Goal: Transaction & Acquisition: Obtain resource

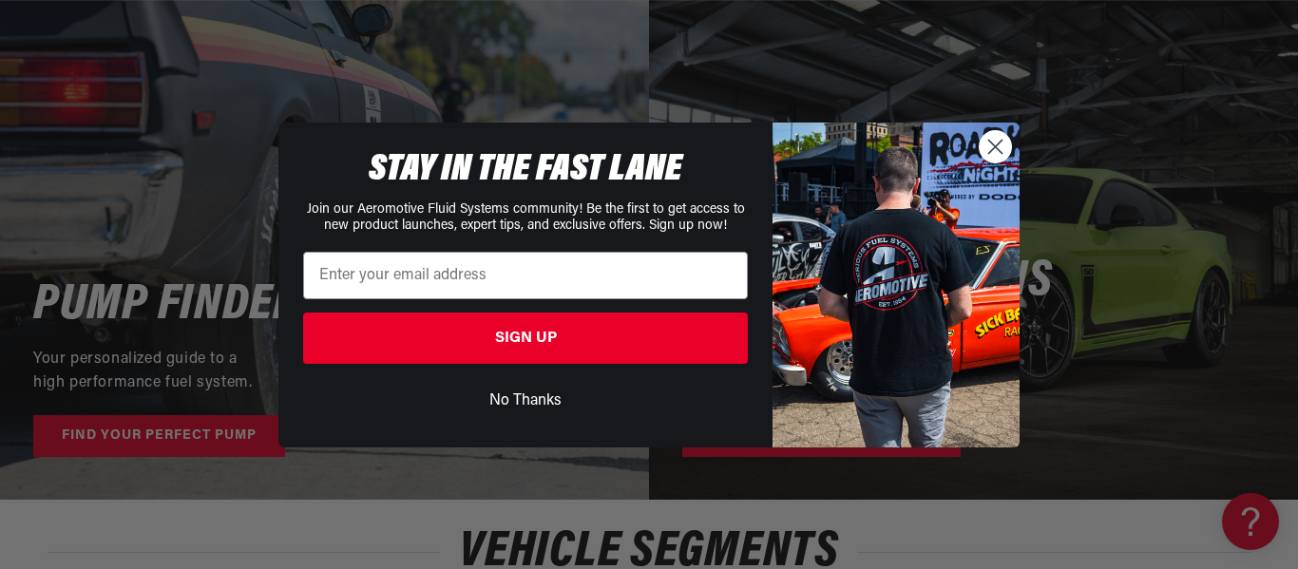
click at [545, 394] on button "No Thanks" at bounding box center [525, 401] width 445 height 36
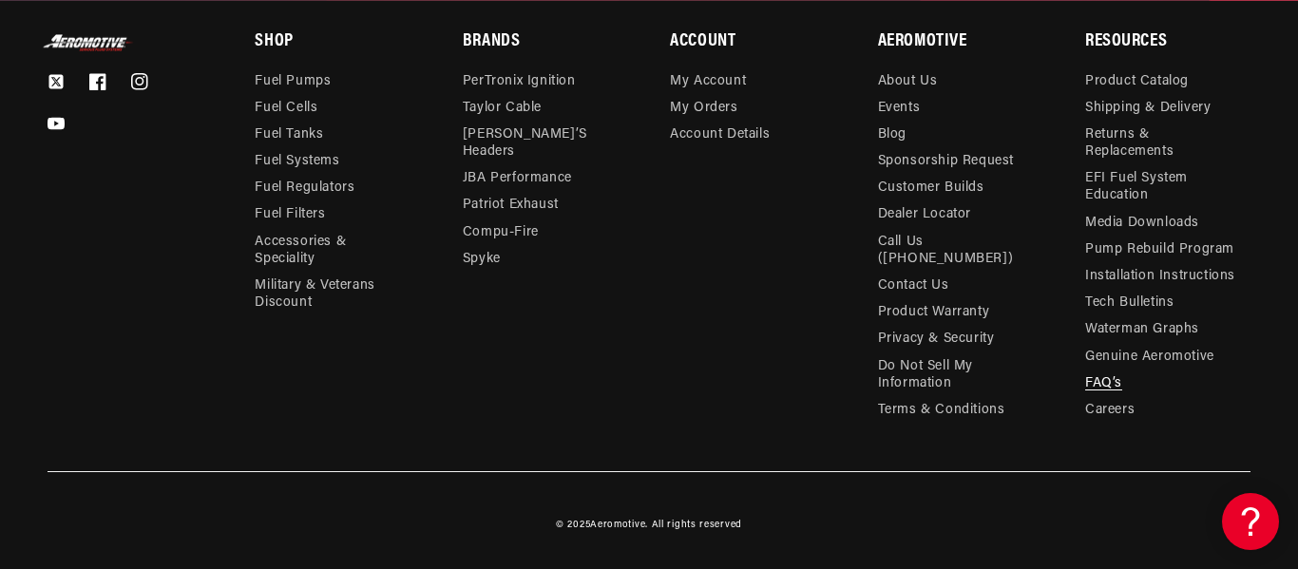
click at [1102, 397] on link "FAQ’s" at bounding box center [1103, 384] width 37 height 27
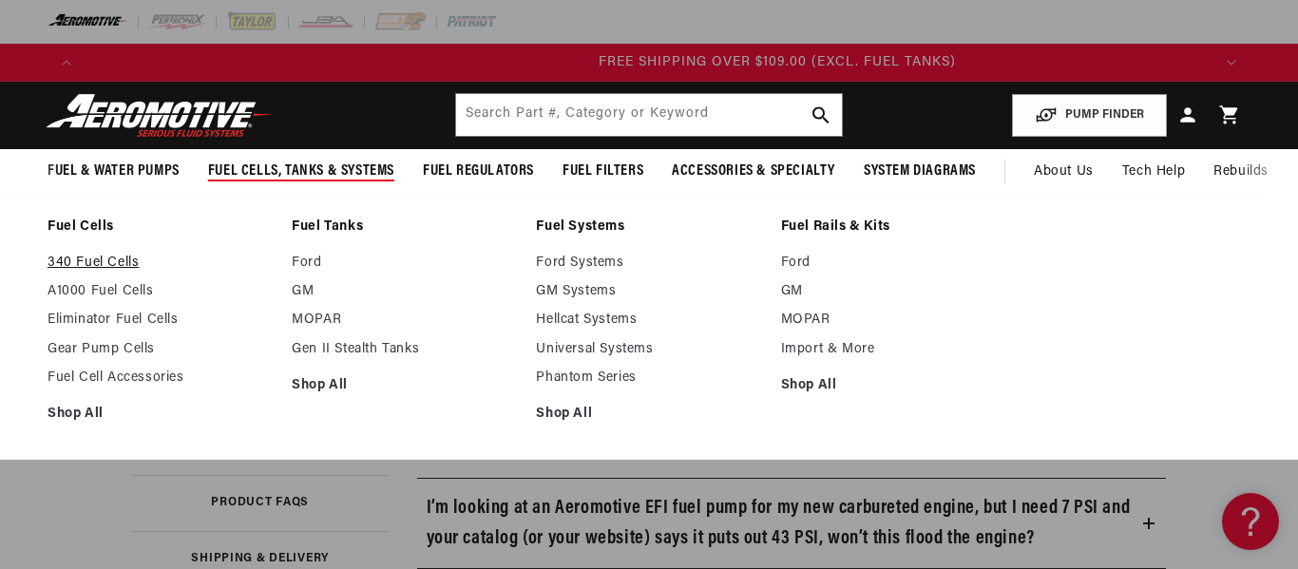
click at [117, 272] on link "340 Fuel Cells" at bounding box center [160, 263] width 225 height 17
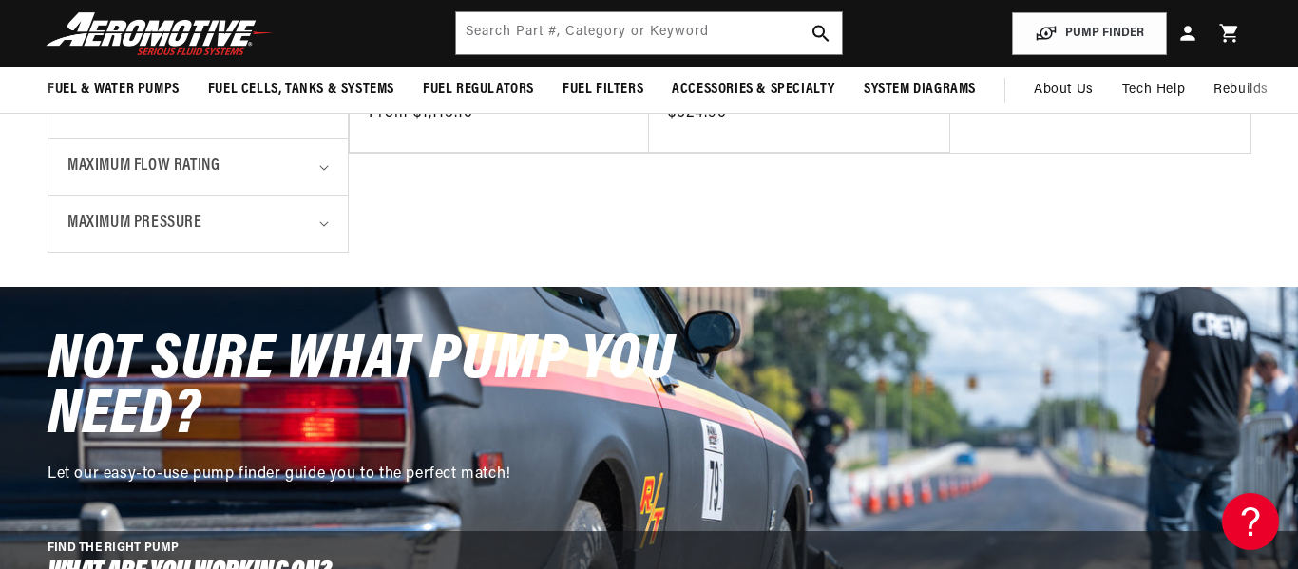
scroll to position [801, 0]
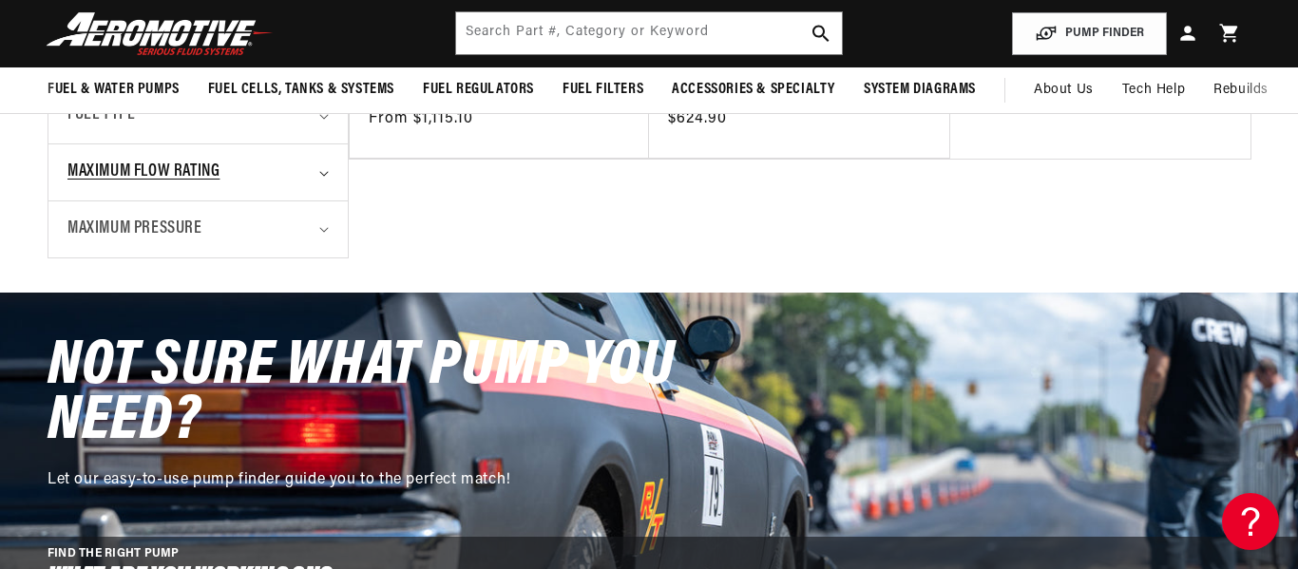
click at [209, 186] on span "Maximum Flow Rating" at bounding box center [143, 173] width 152 height 28
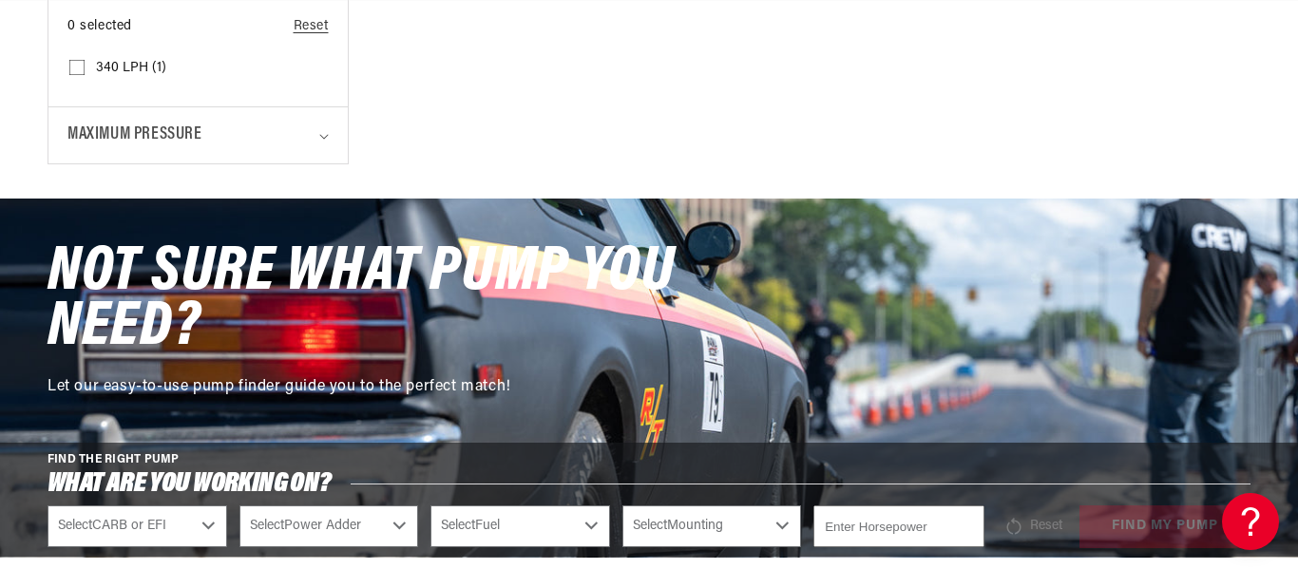
scroll to position [988, 0]
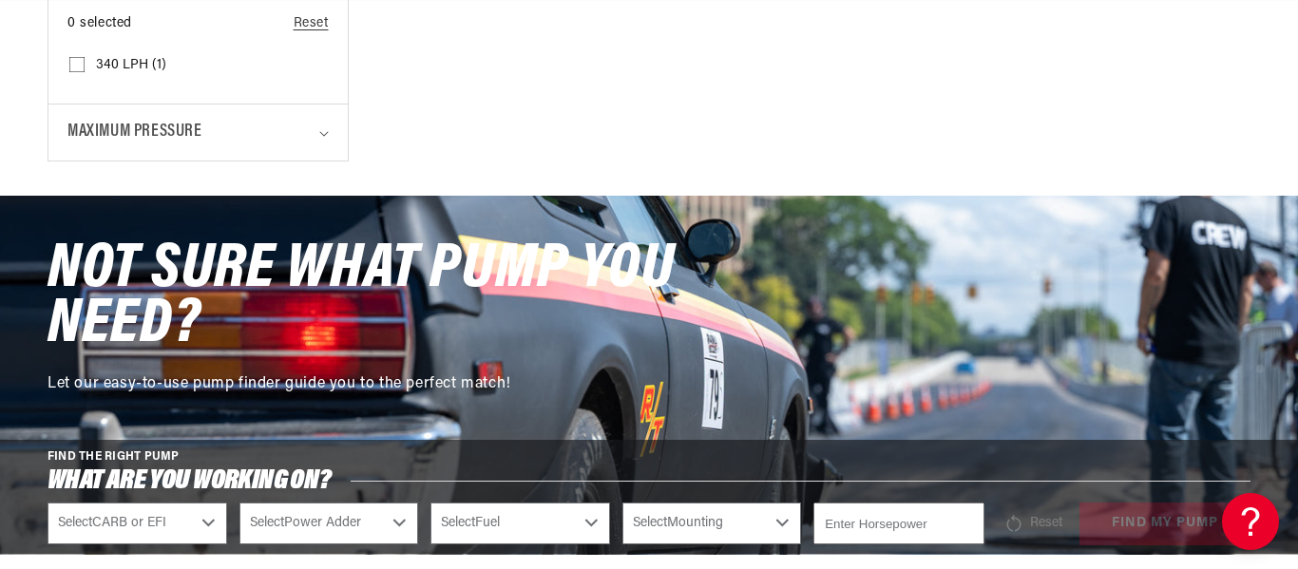
click at [202, 146] on span "Maximum Pressure" at bounding box center [134, 133] width 135 height 28
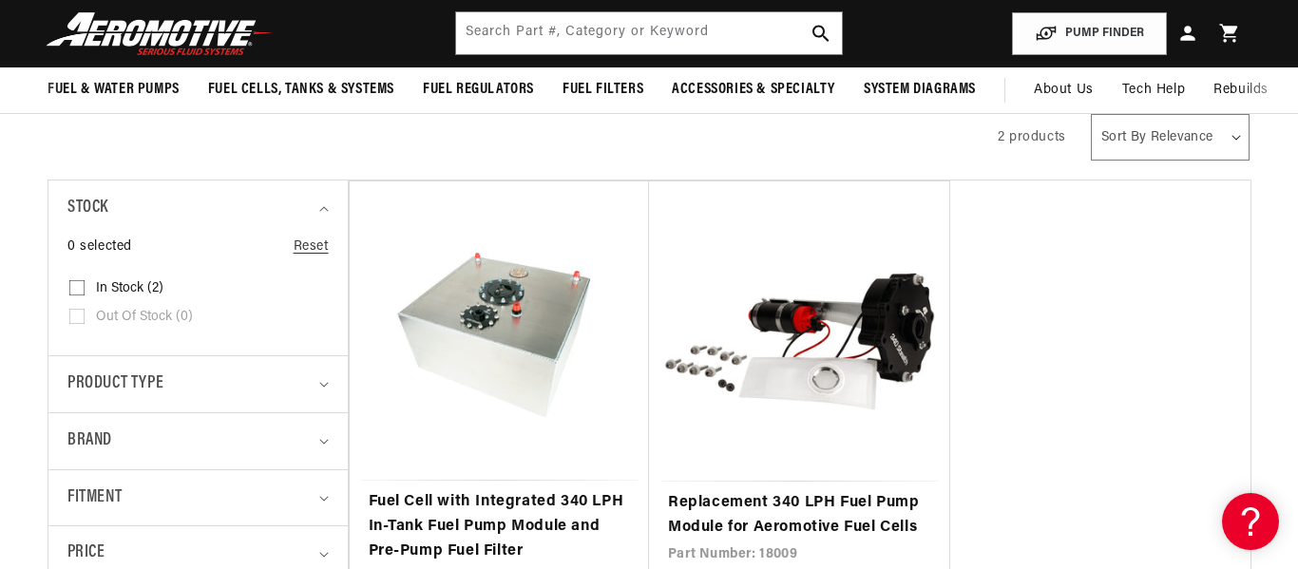
scroll to position [0, 0]
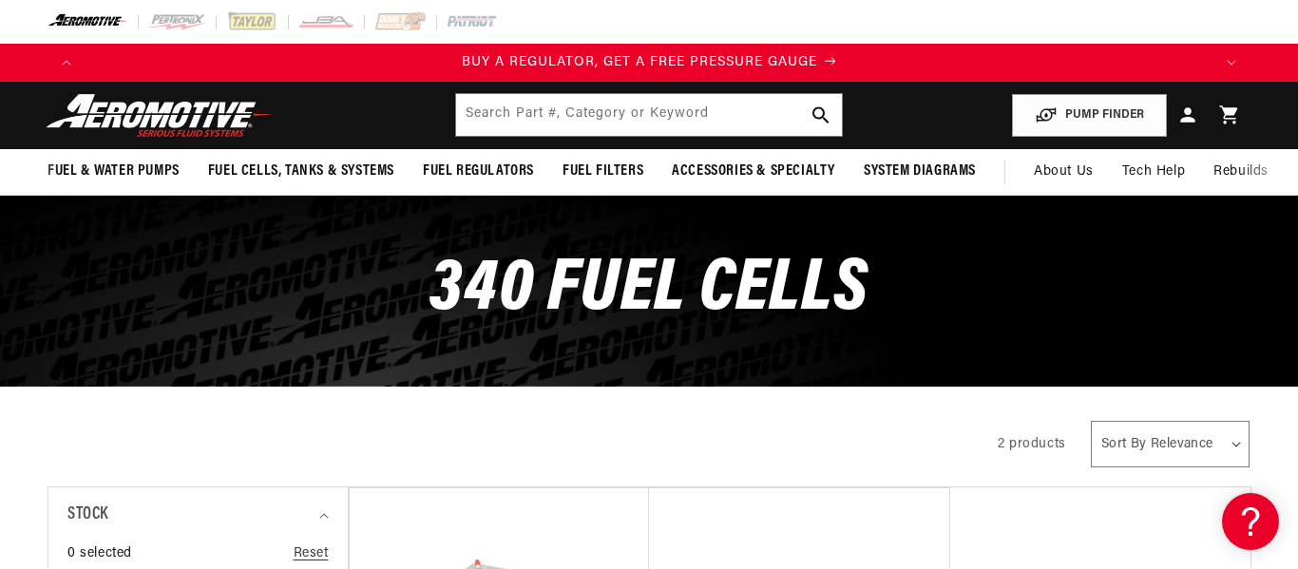
click at [482, 69] on span "BUY A REGULATOR, GET A FREE PRESSURE GAUGE" at bounding box center [639, 62] width 355 height 14
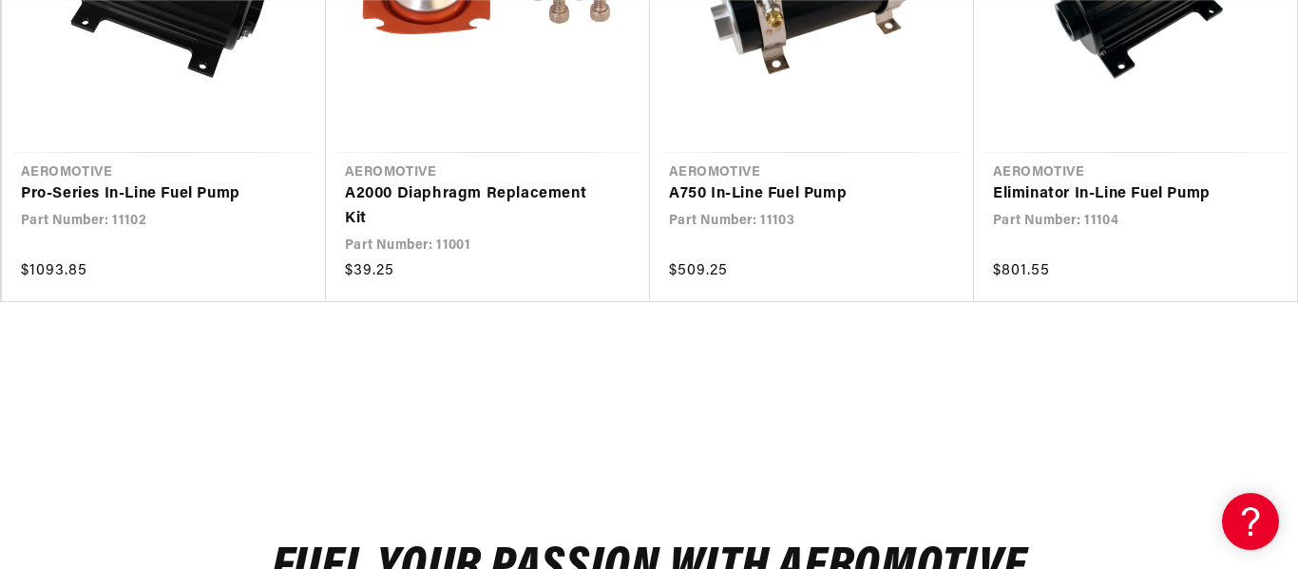
scroll to position [3241, 8]
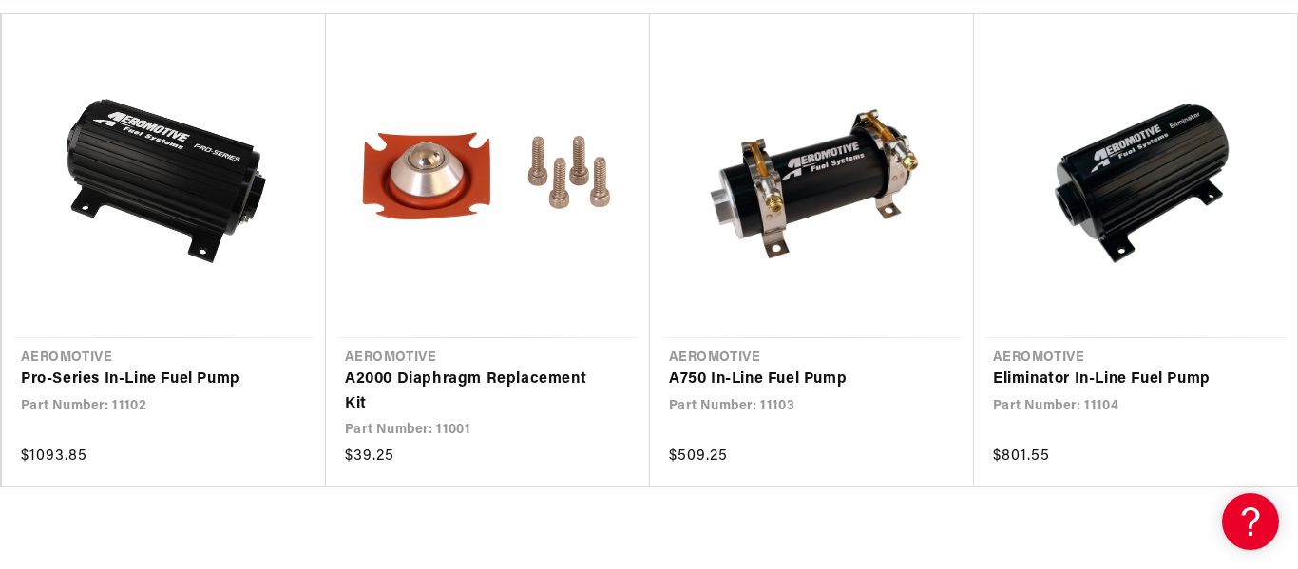
scroll to position [0, 0]
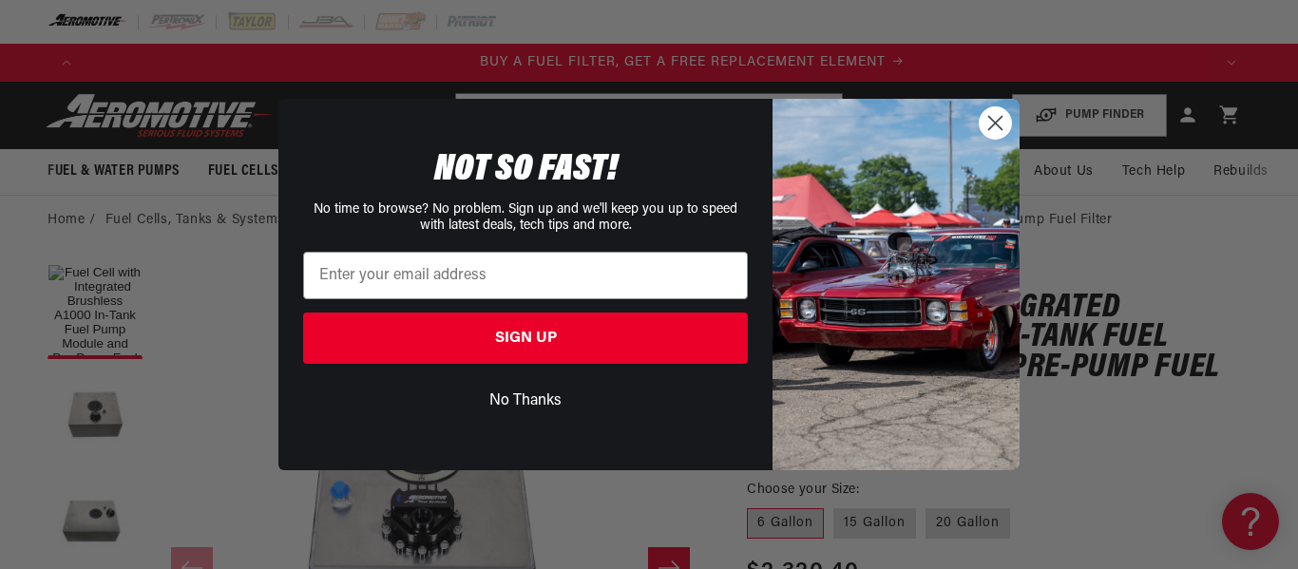
click at [730, 74] on div "Close dialog NOT SO FAST! No time to browse? No problem. Sign up and we'll keep…" at bounding box center [649, 284] width 1298 height 569
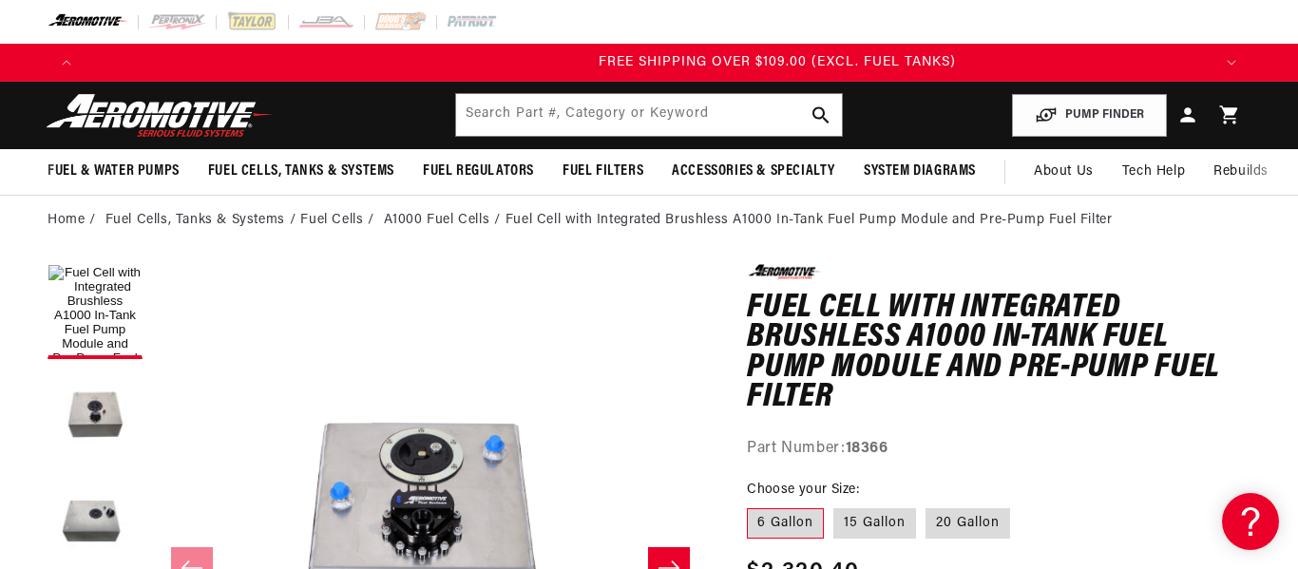
click at [196, 138] on img at bounding box center [160, 115] width 238 height 45
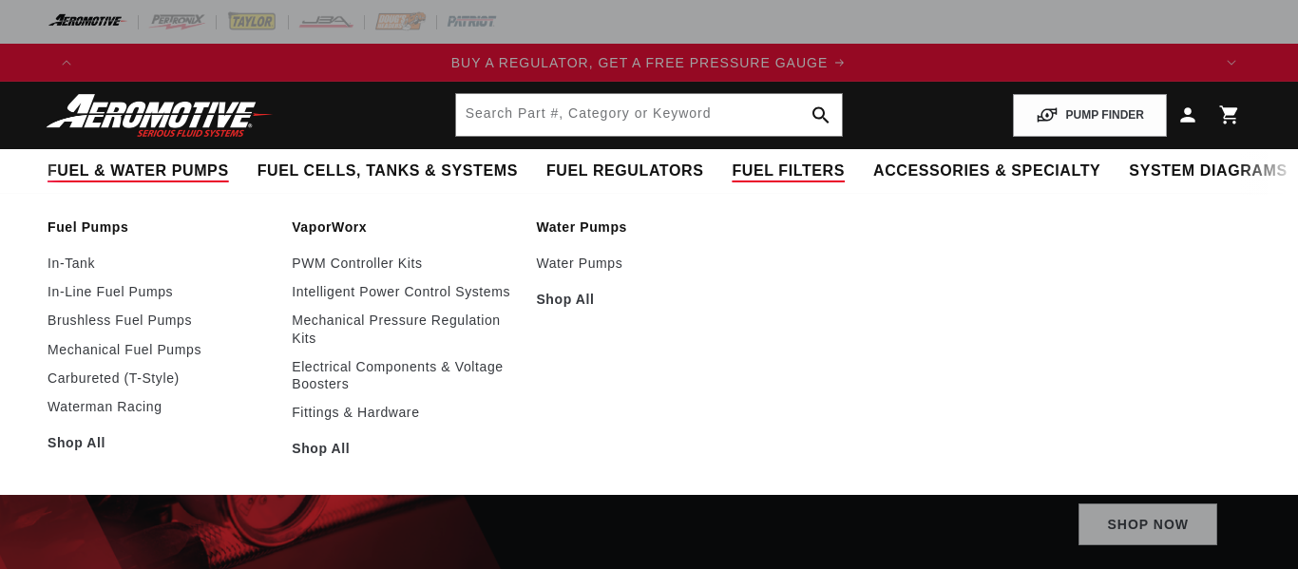
click at [859, 149] on polygon at bounding box center [881, 171] width 44 height 44
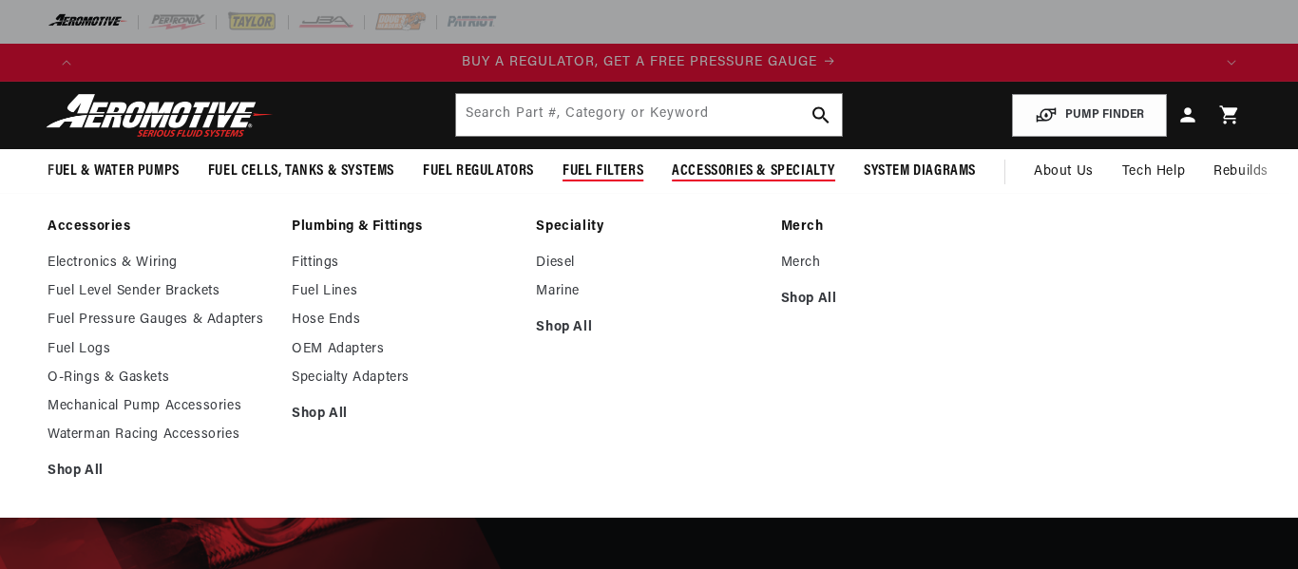
scroll to position [83, 0]
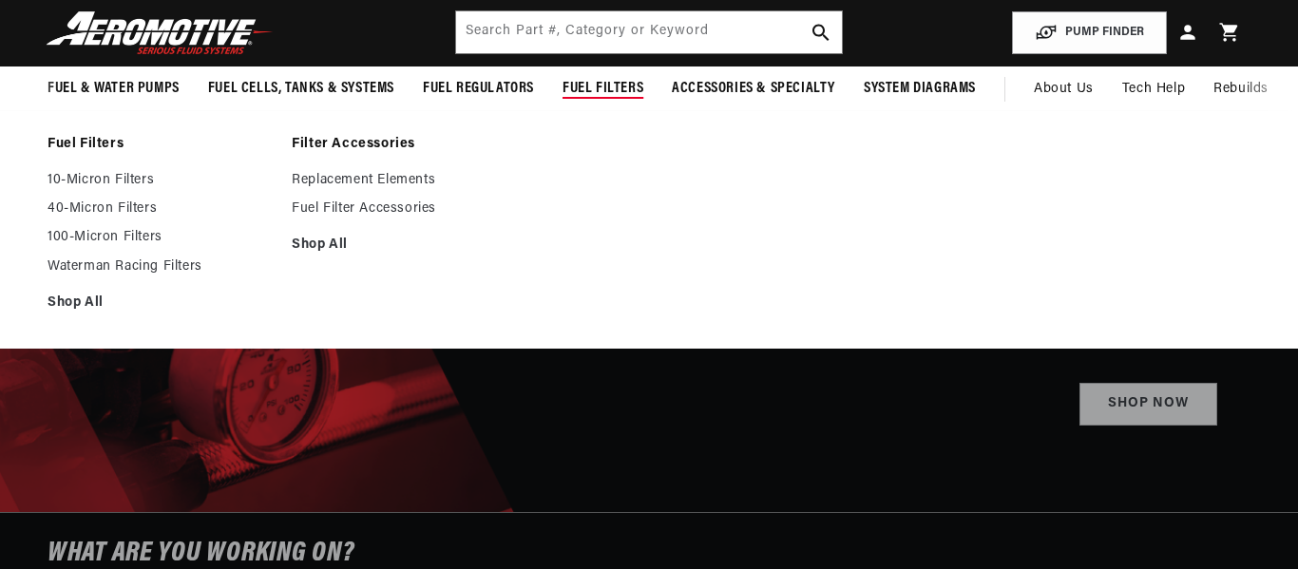
click at [643, 99] on span "Fuel Filters" at bounding box center [602, 89] width 81 height 20
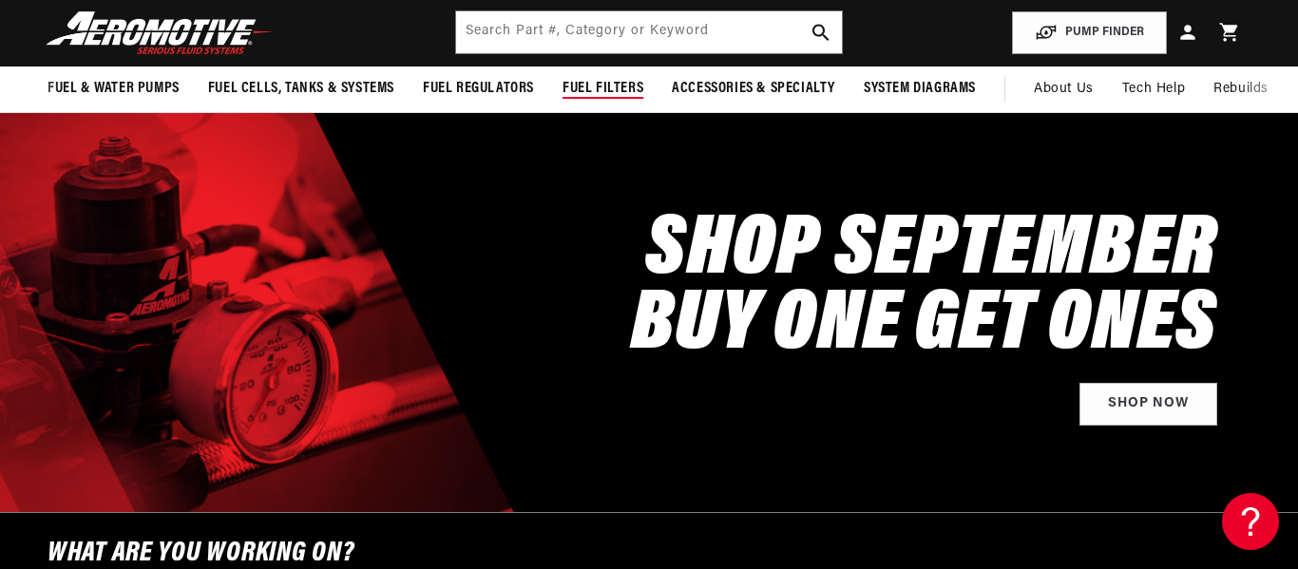
scroll to position [0, 0]
click at [643, 99] on span "Fuel Filters" at bounding box center [602, 89] width 81 height 20
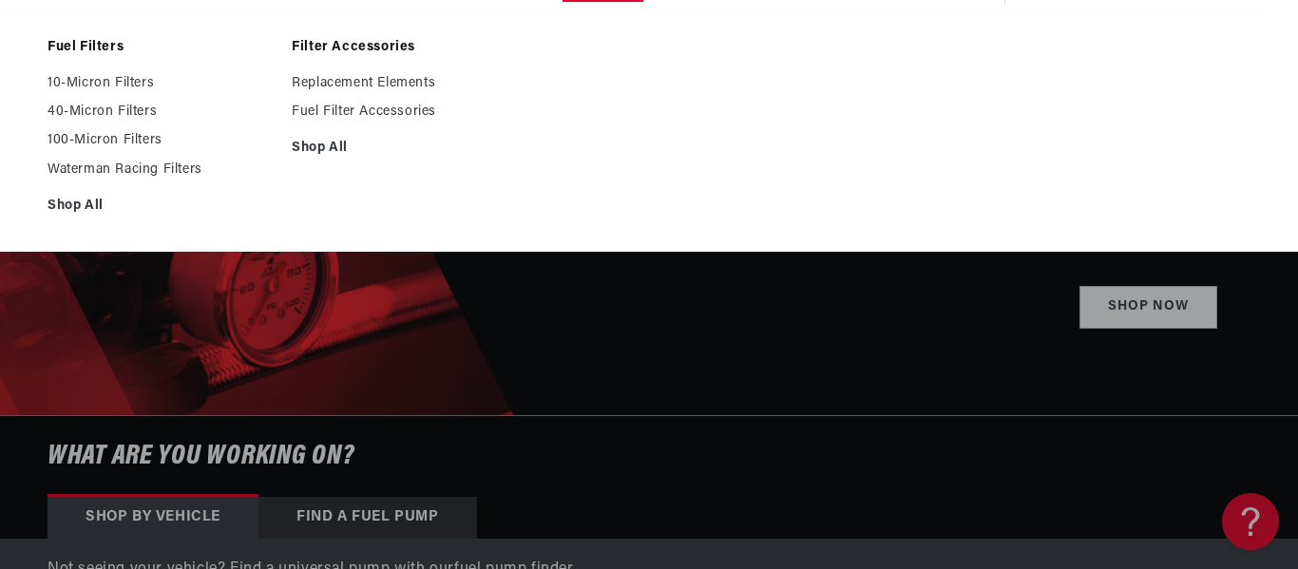
scroll to position [0, 3252]
click at [158, 121] on link "40-Micron Filters" at bounding box center [160, 112] width 225 height 17
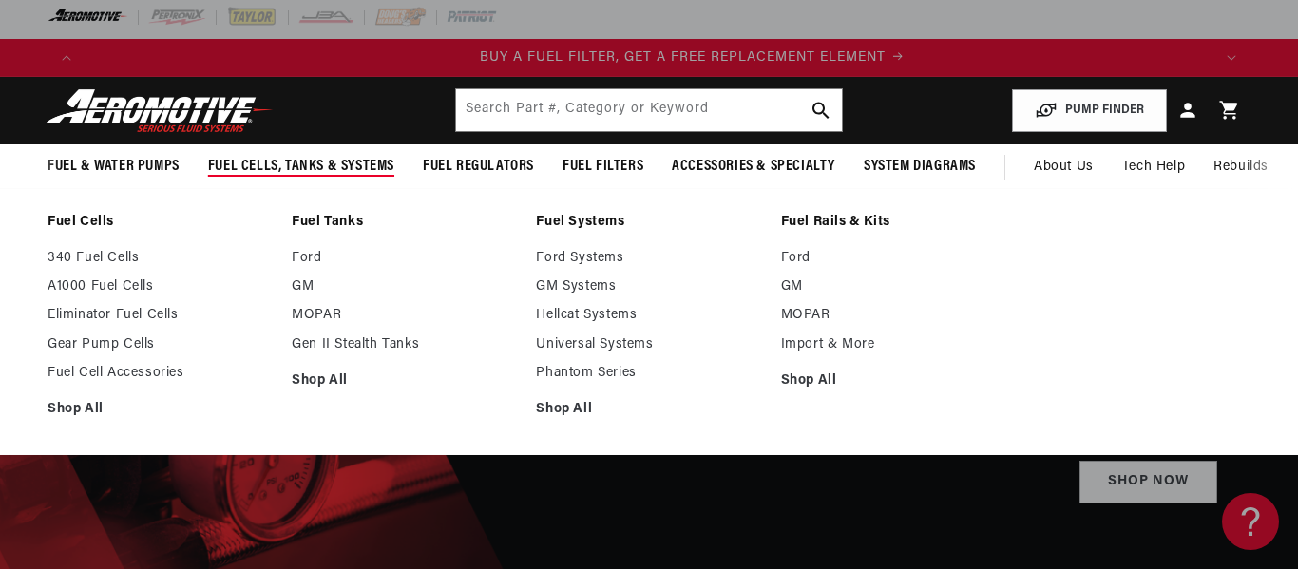
click at [362, 177] on span "Fuel Cells, Tanks & Systems" at bounding box center [301, 167] width 186 height 20
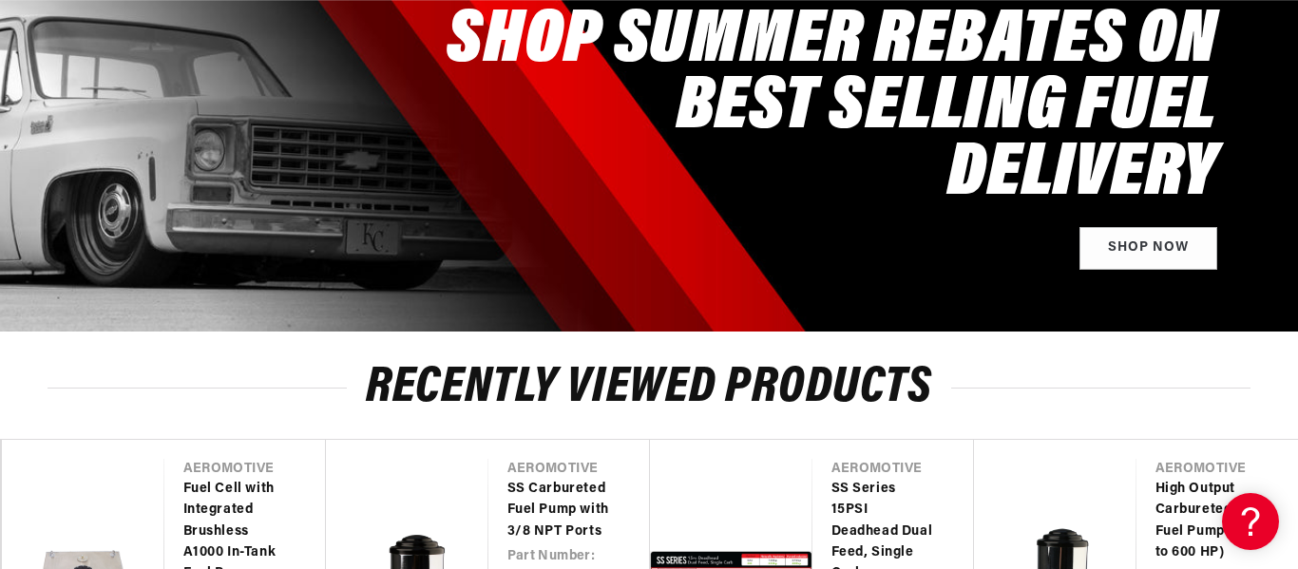
scroll to position [0, 3252]
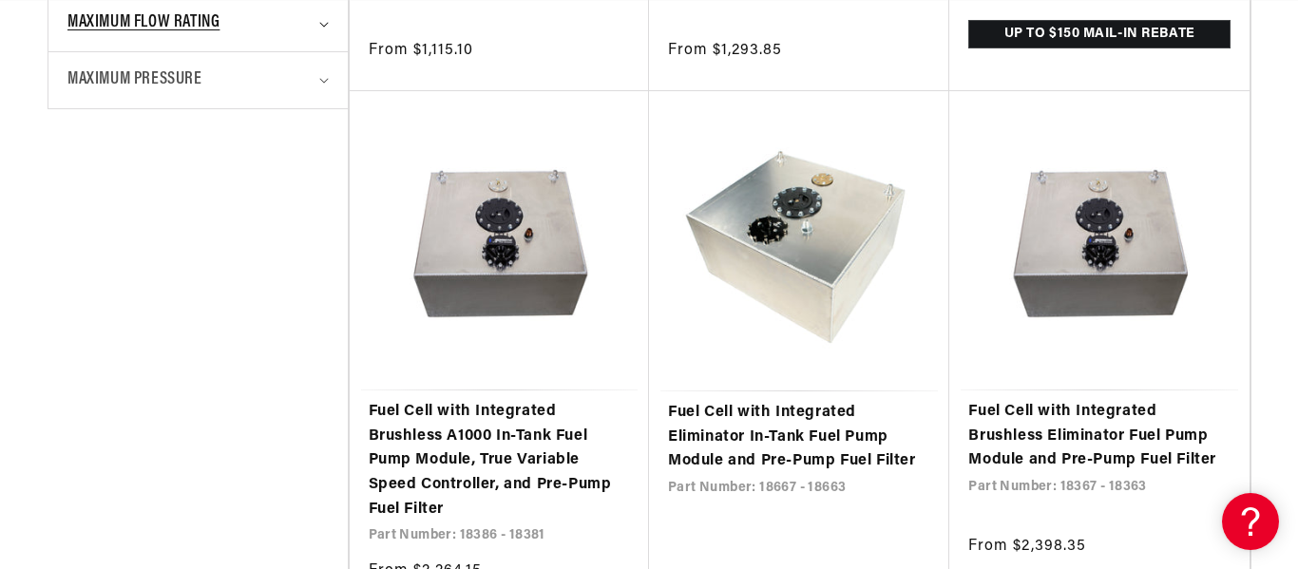
scroll to position [0, 2168]
click at [207, 37] on span "Maximum Flow Rating" at bounding box center [143, 24] width 152 height 28
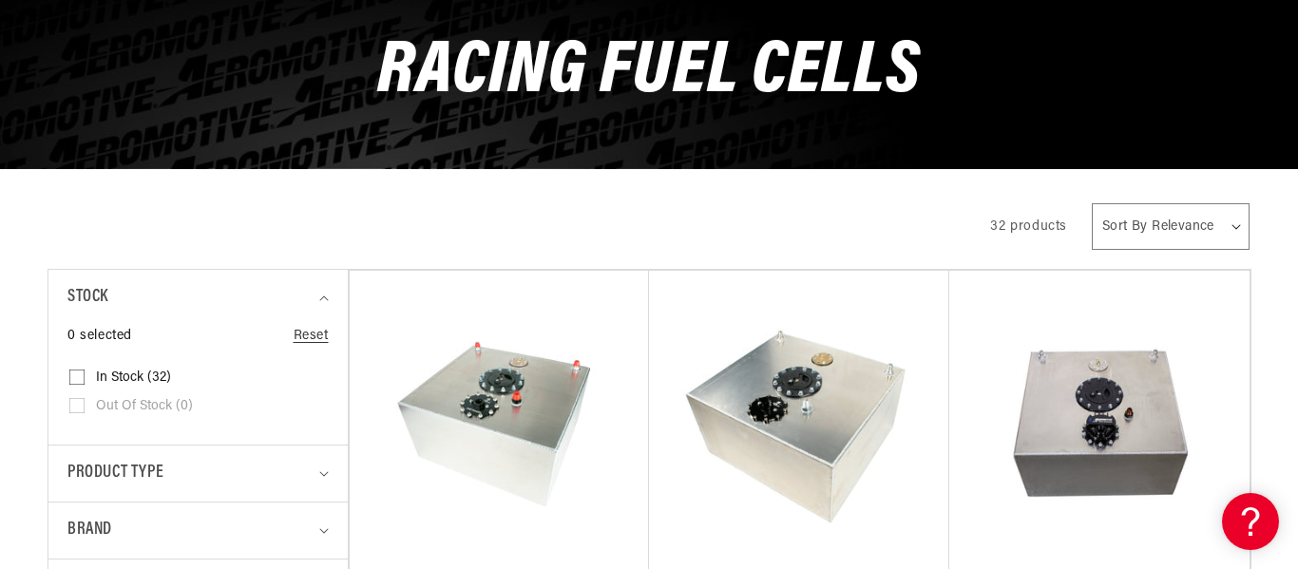
scroll to position [0, 0]
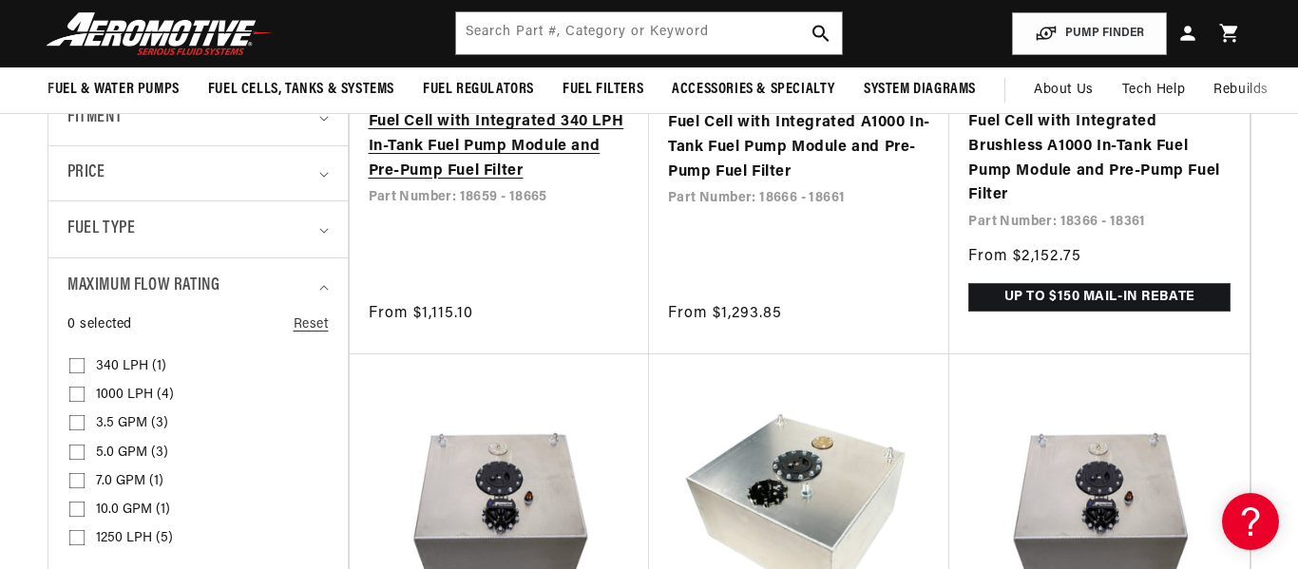
click at [413, 183] on link "Fuel Cell with Integrated 340 LPH In-Tank Fuel Pump Module and Pre-Pump Fuel Fi…" at bounding box center [499, 146] width 261 height 73
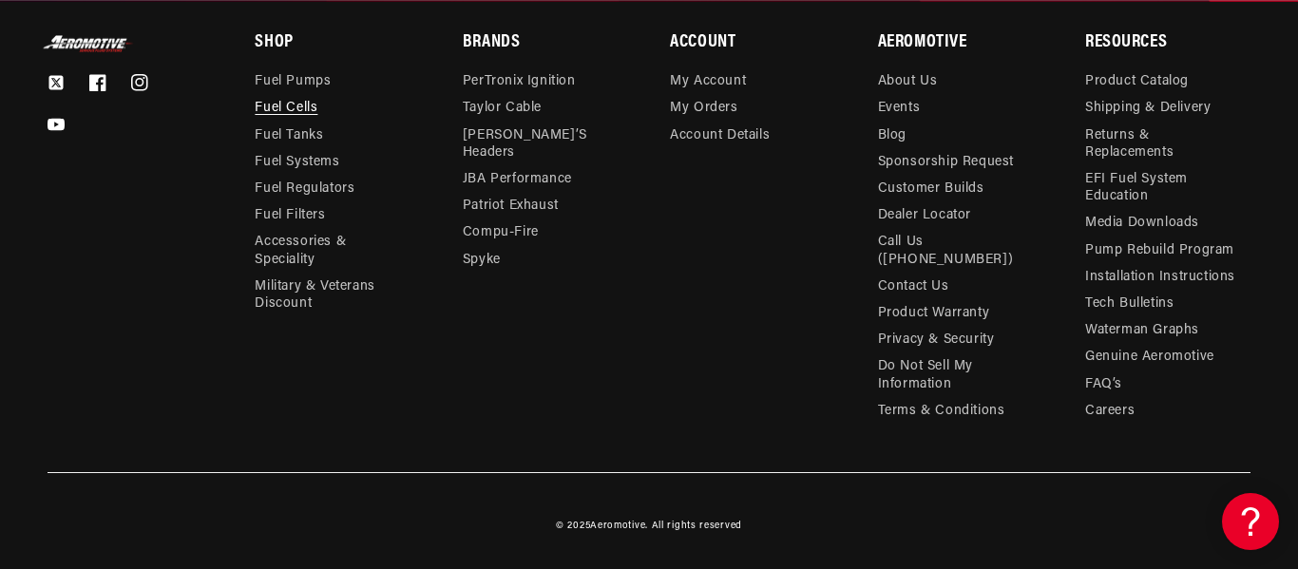
click at [288, 122] on link "Fuel Cells" at bounding box center [286, 108] width 63 height 27
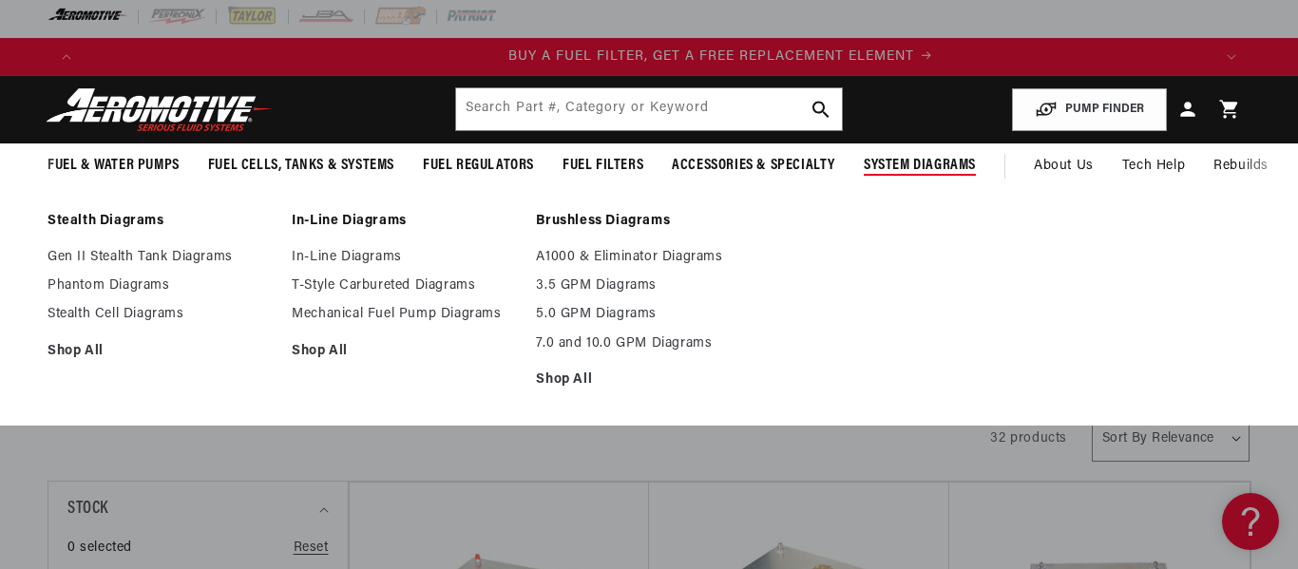
scroll to position [0, 1084]
click at [964, 176] on span "System Diagrams" at bounding box center [920, 166] width 112 height 20
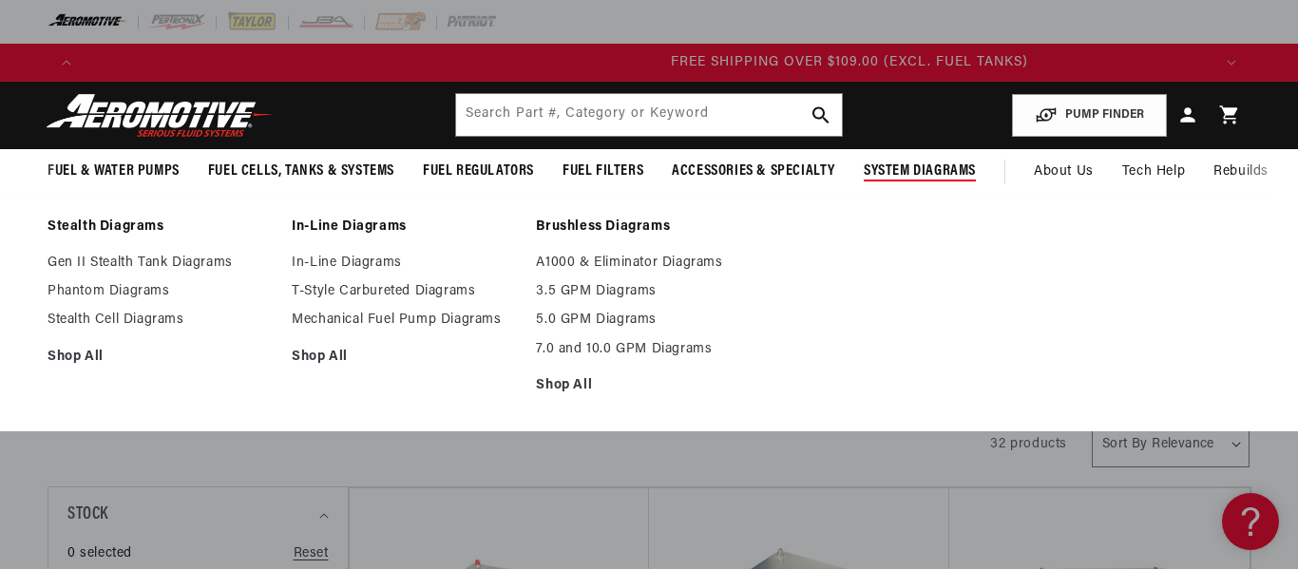
scroll to position [0, 3252]
click at [166, 329] on link "Stealth Cell Diagrams" at bounding box center [160, 320] width 225 height 17
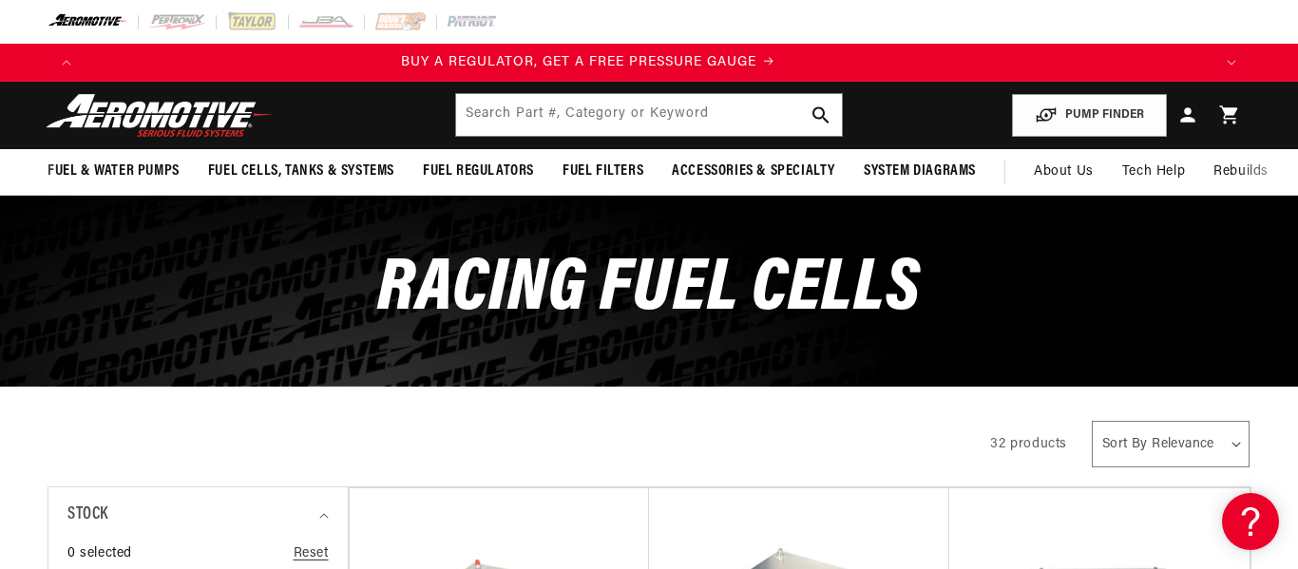
scroll to position [0, 0]
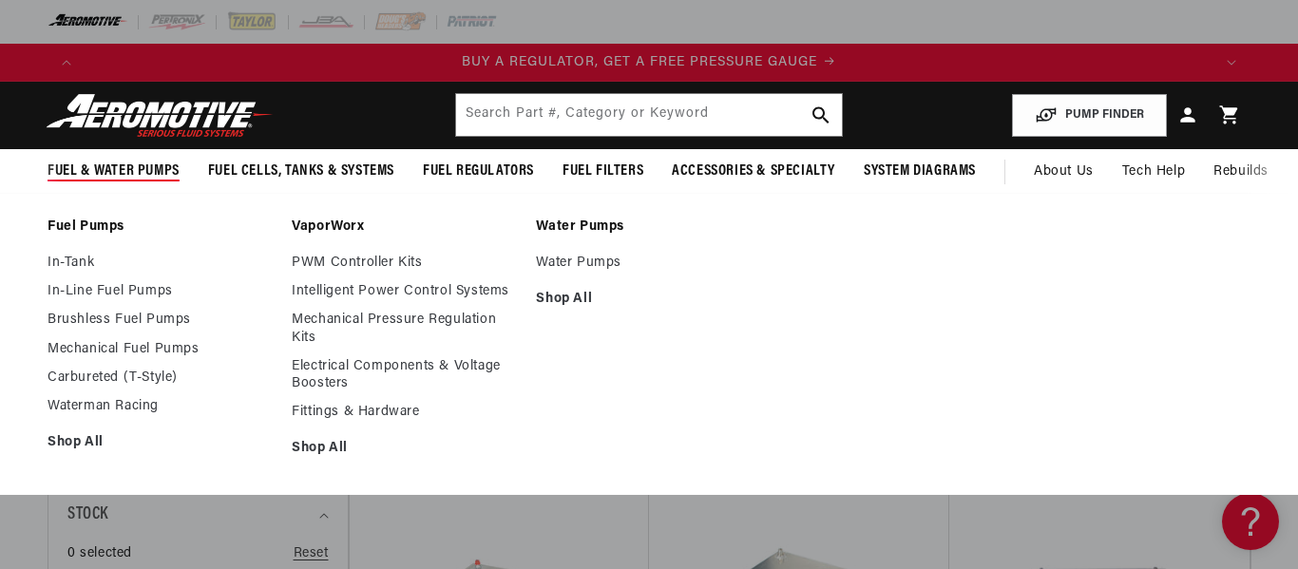
click at [124, 181] on span "Fuel & Water Pumps" at bounding box center [114, 172] width 132 height 20
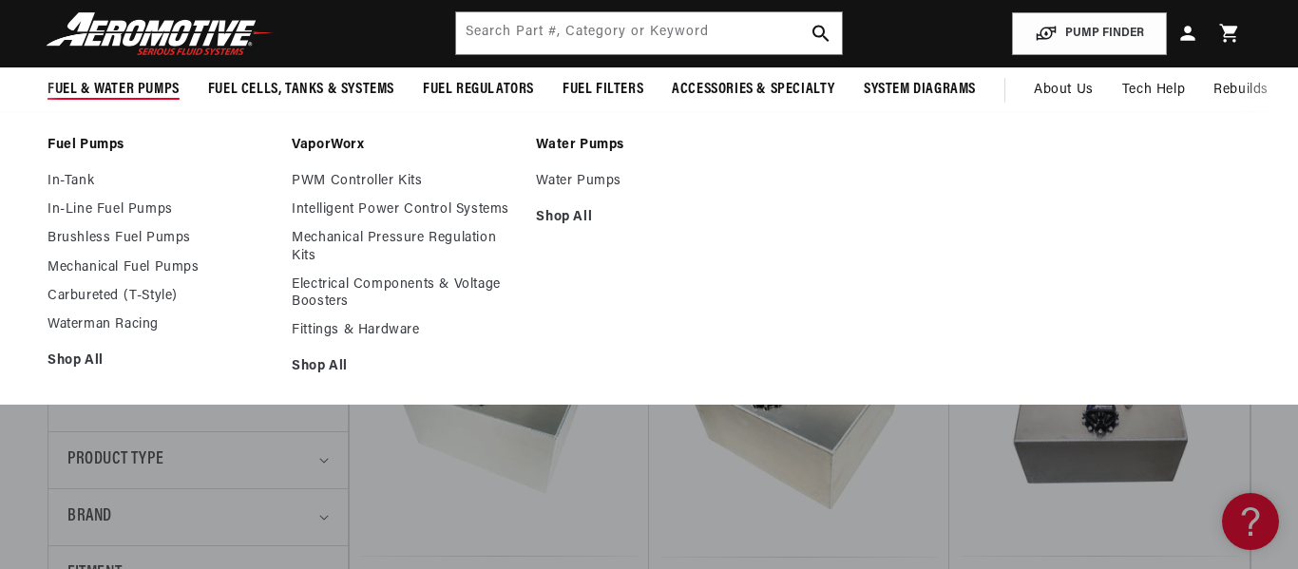
scroll to position [0, 2168]
click at [118, 100] on span "Fuel & Water Pumps" at bounding box center [114, 90] width 132 height 20
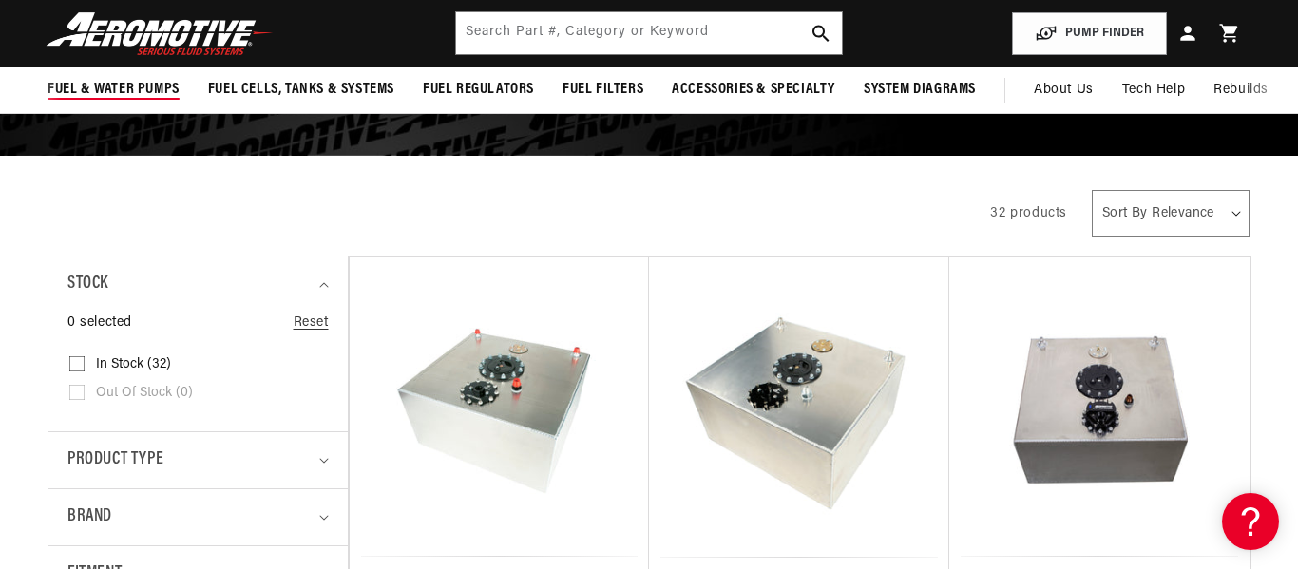
click at [118, 100] on span "Fuel & Water Pumps" at bounding box center [114, 90] width 132 height 20
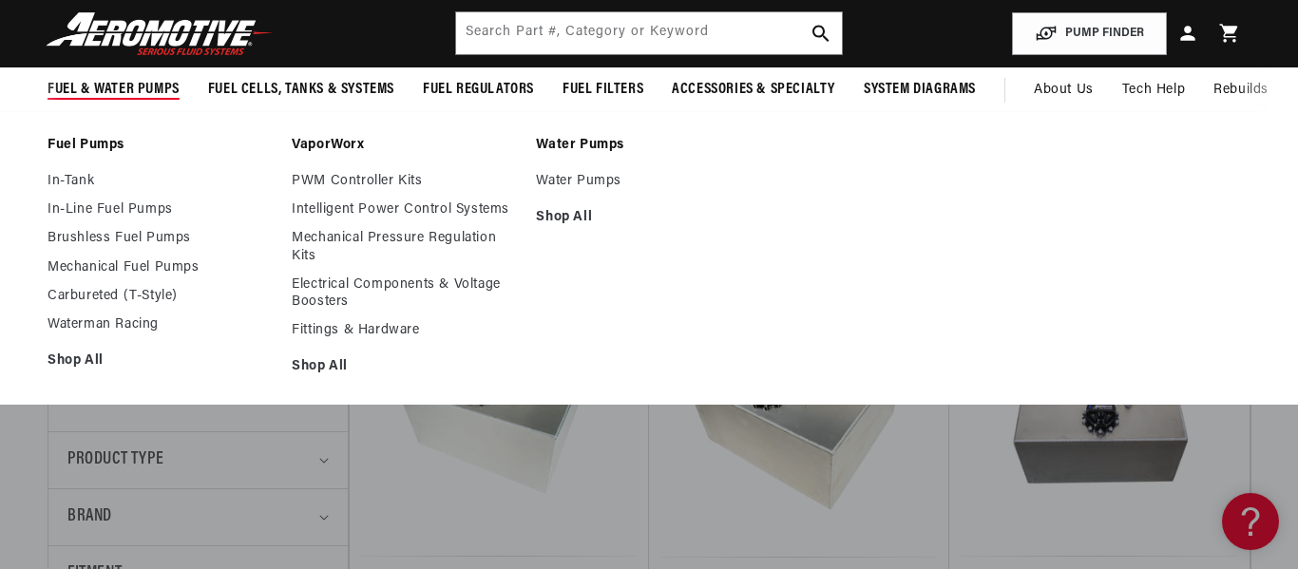
scroll to position [0, 0]
click at [86, 305] on link "Carbureted (T-Style)" at bounding box center [160, 296] width 225 height 17
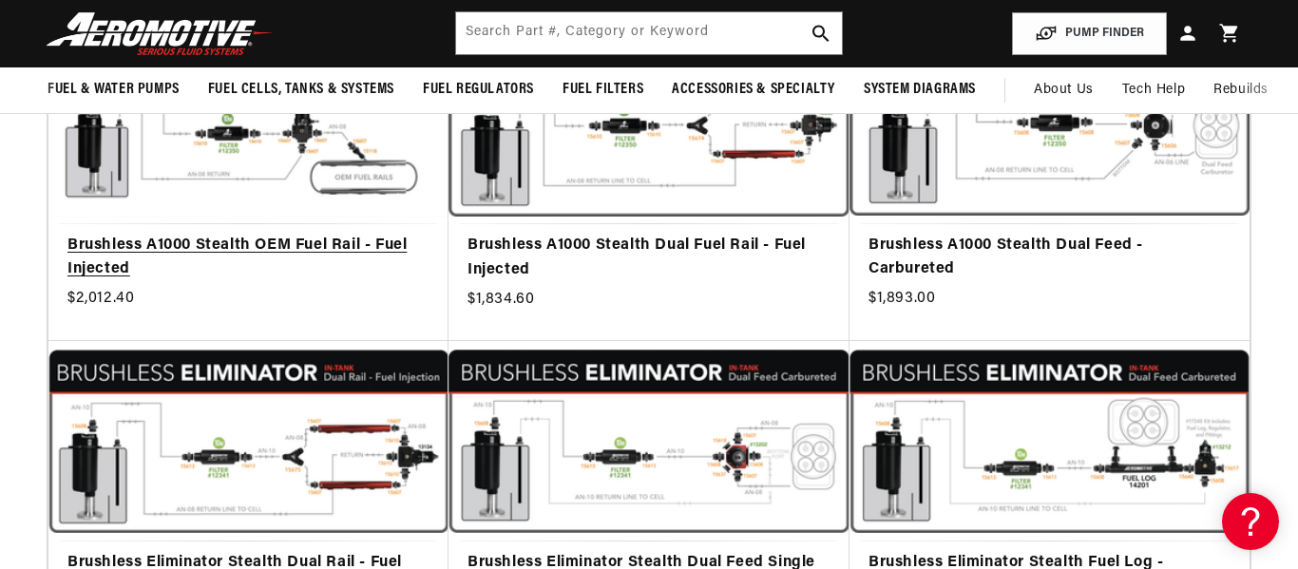
scroll to position [430, 1]
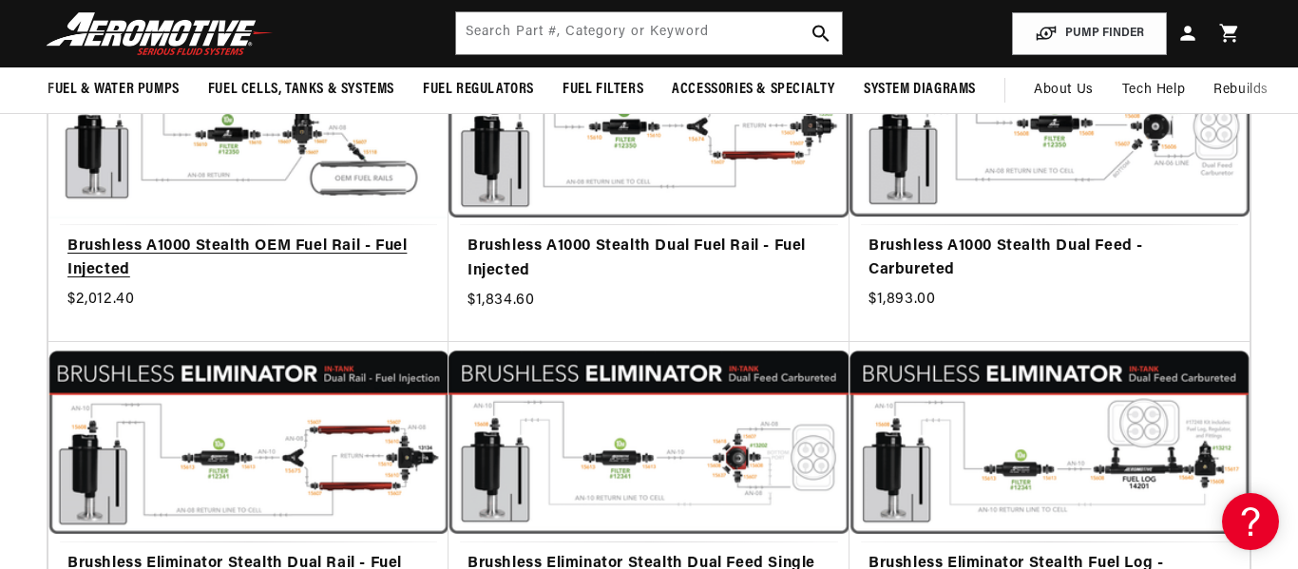
click at [311, 283] on link "Brushless A1000 Stealth OEM Fuel Rail - Fuel Injected" at bounding box center [248, 259] width 362 height 48
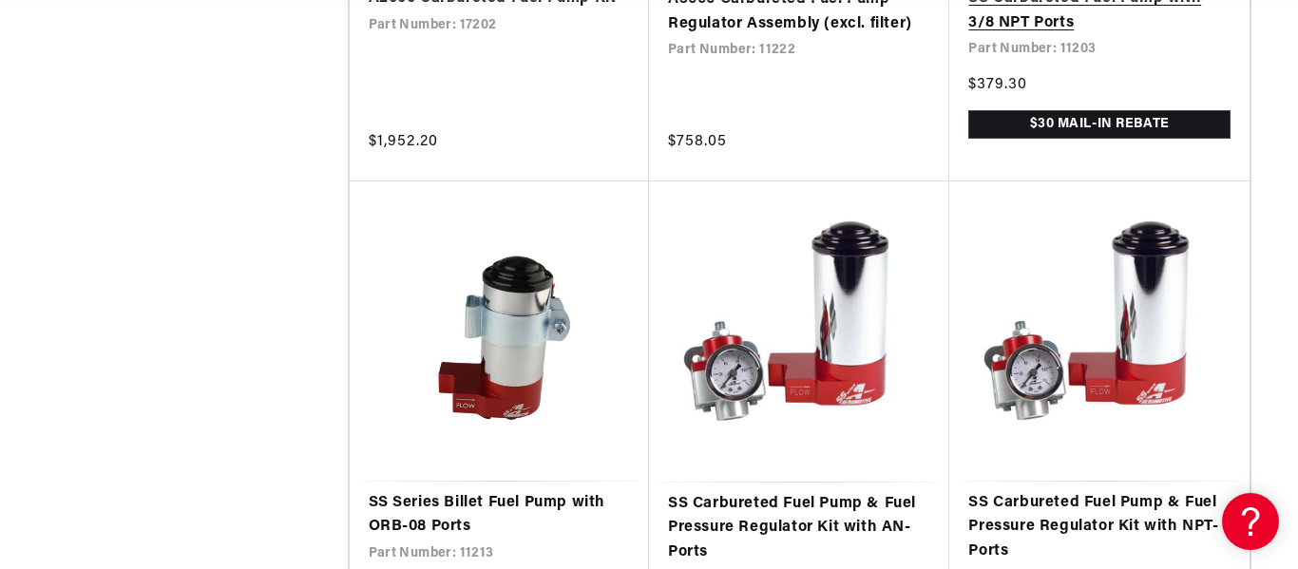
scroll to position [0, 3252]
click at [968, 35] on link "SS Carbureted Fuel Pump with 3/8 NPT Ports" at bounding box center [1098, 11] width 261 height 48
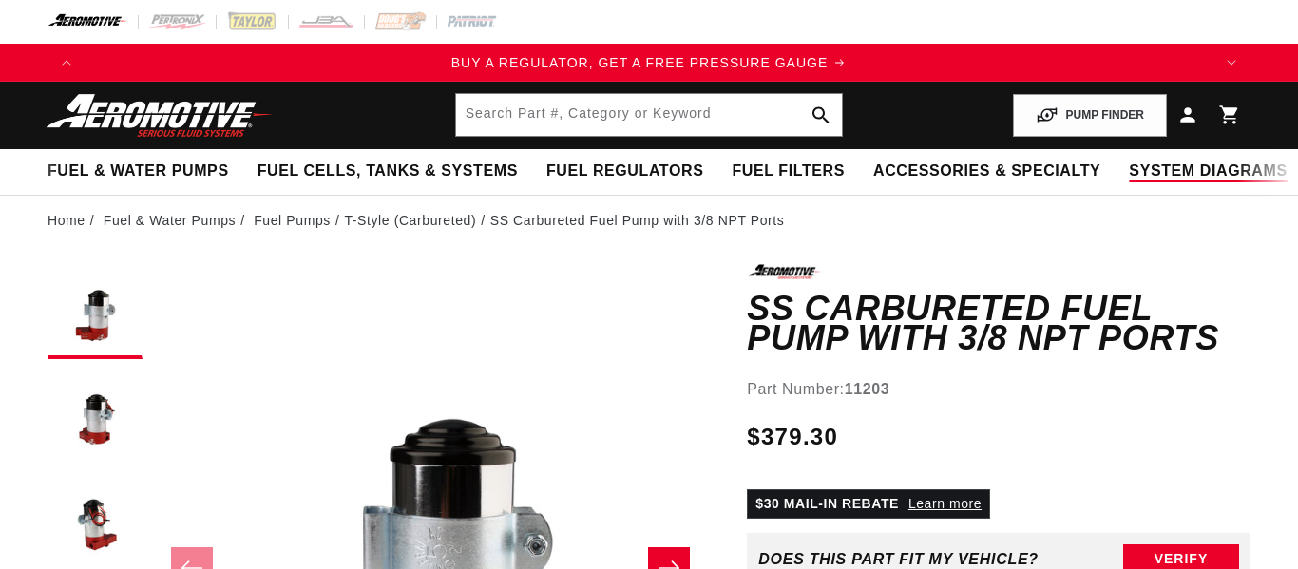
scroll to position [137, 1]
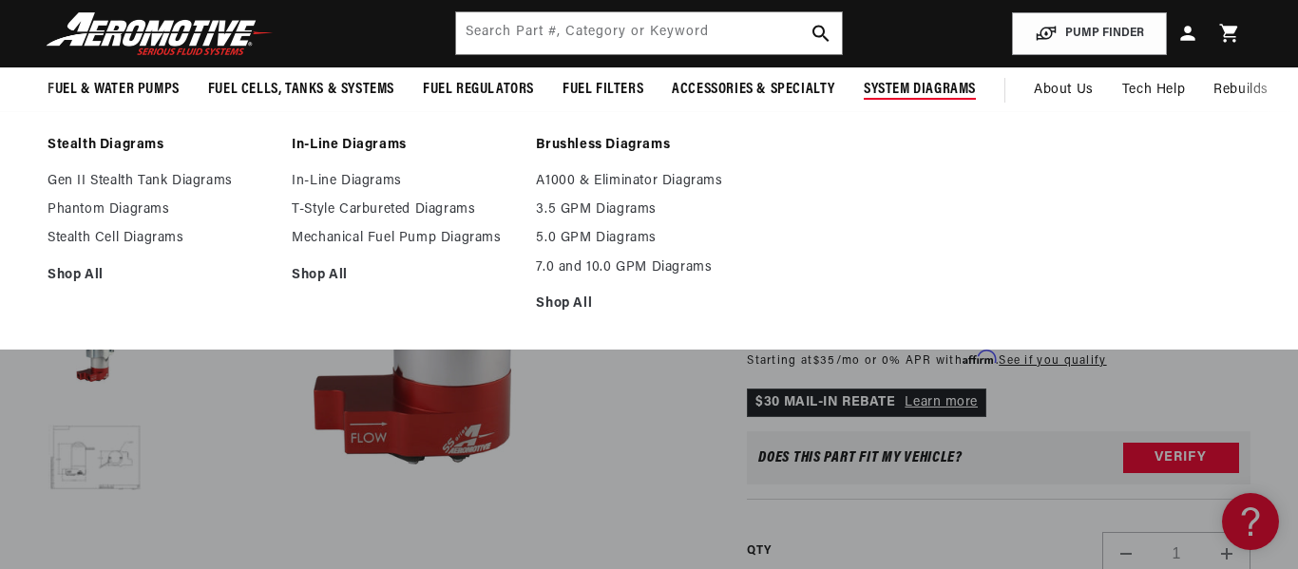
scroll to position [260, 3]
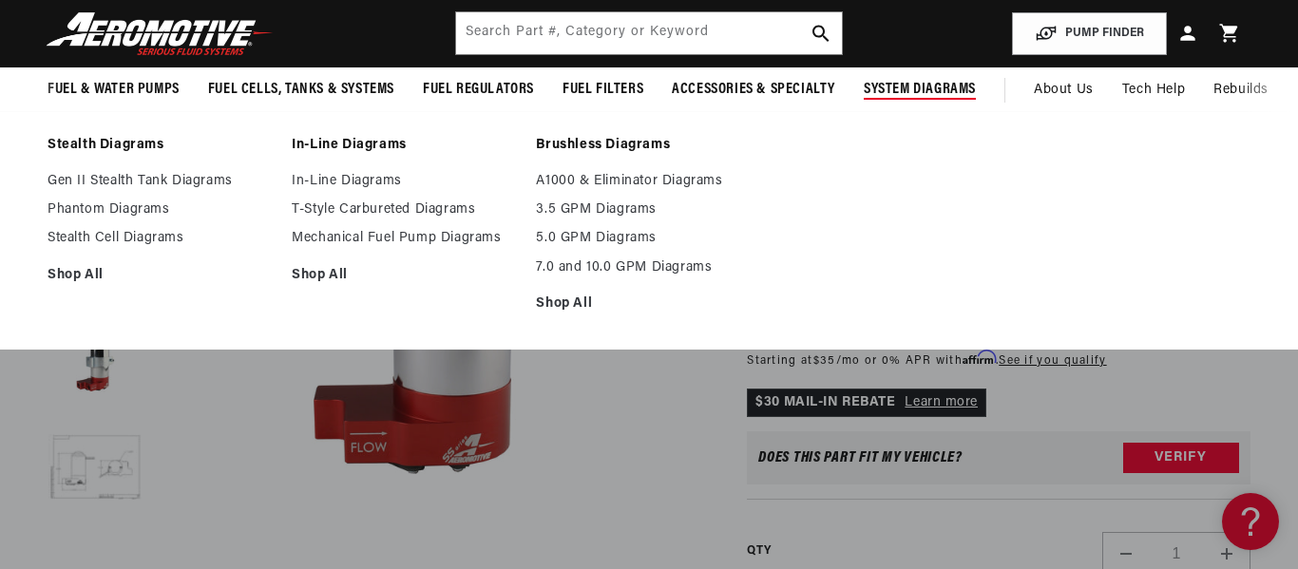
click at [976, 100] on span "System Diagrams" at bounding box center [920, 90] width 112 height 20
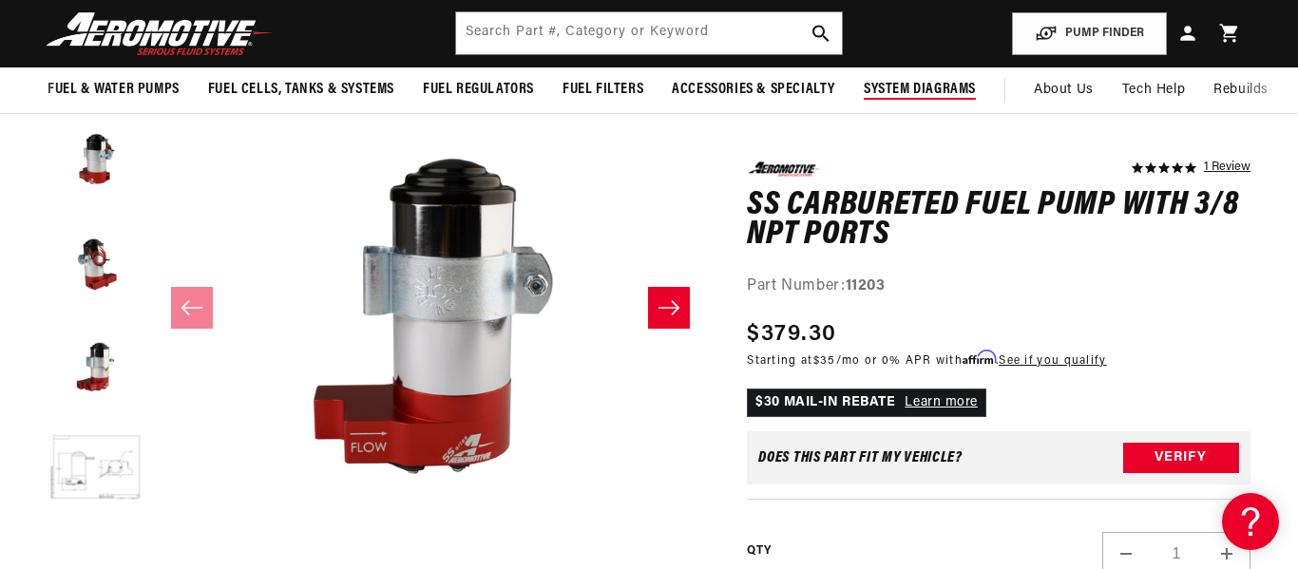
scroll to position [0, 2168]
click at [976, 100] on span "System Diagrams" at bounding box center [920, 90] width 112 height 20
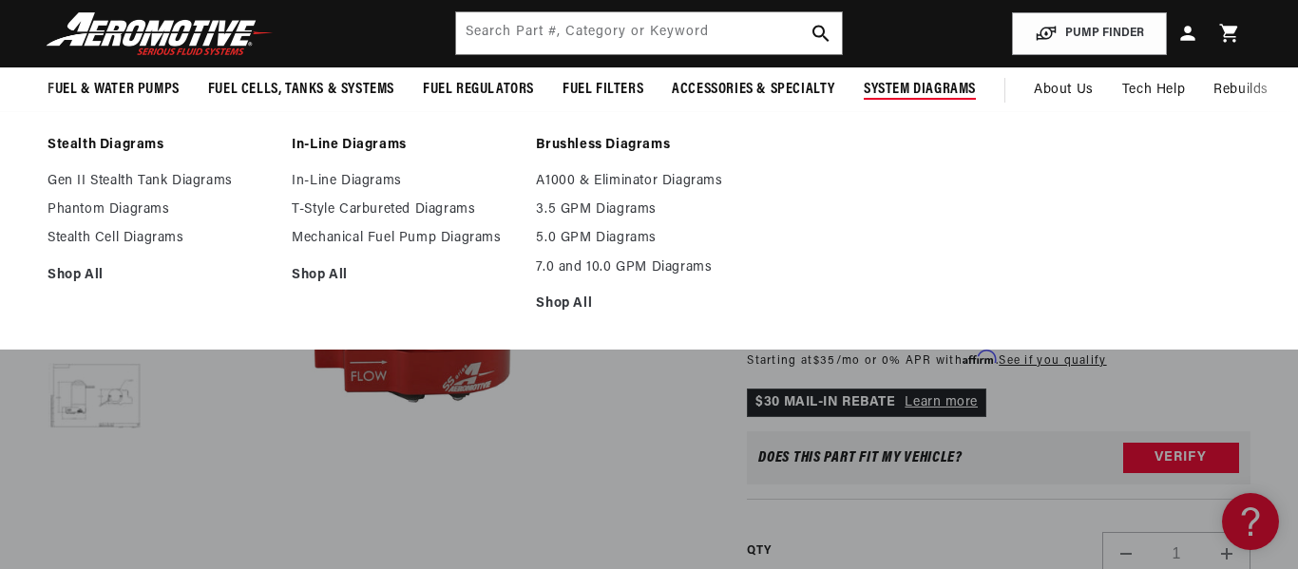
scroll to position [319, 3]
click at [230, 324] on li "Stealth Diagrams Gen II Stealth Tank Diagrams Phantom Diagrams Stealth Cell Dia…" at bounding box center [160, 230] width 225 height 187
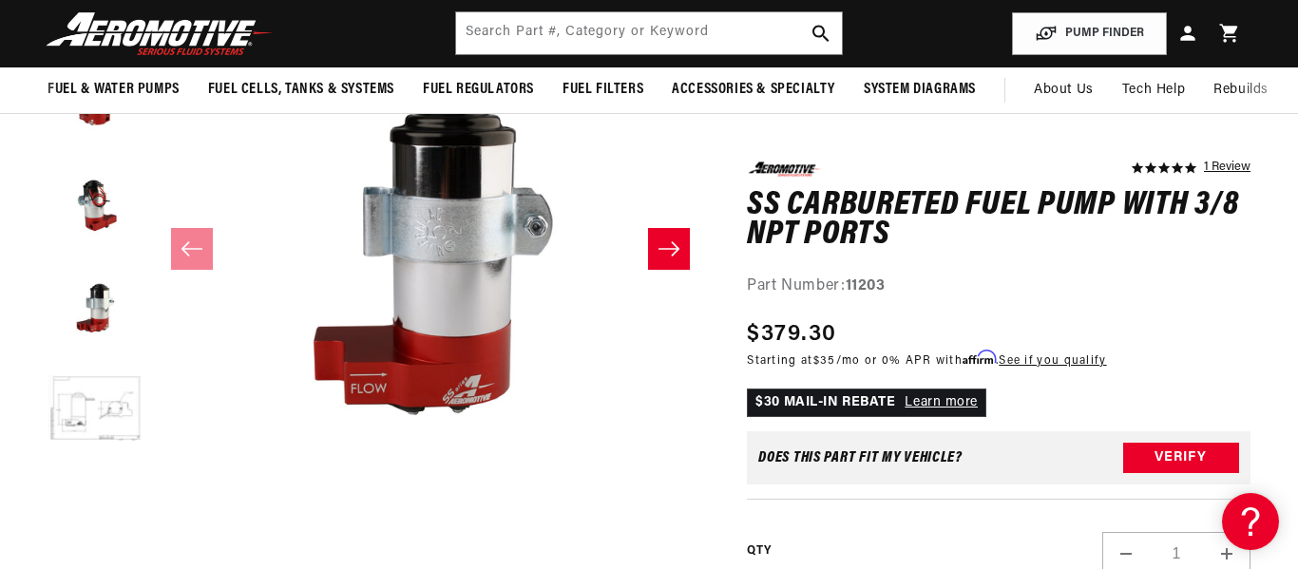
click at [113, 546] on button "Load image 6 in gallery view" at bounding box center [95, 514] width 95 height 95
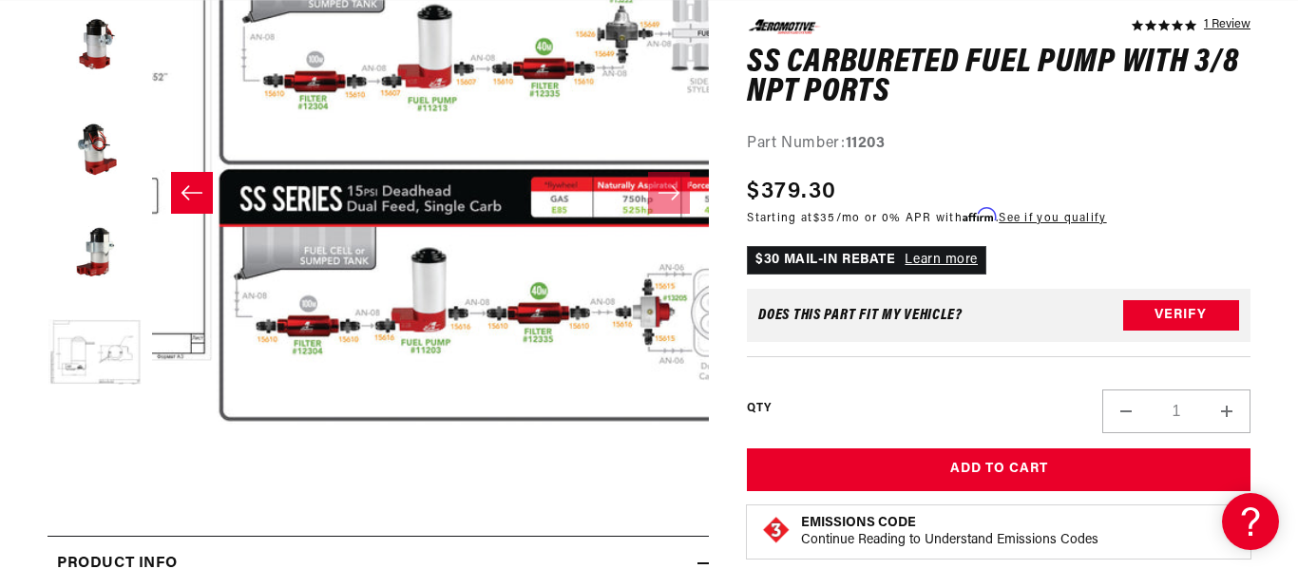
scroll to position [0, 0]
click at [217, 447] on button "Open media 6 in modal" at bounding box center [217, 447] width 0 height 0
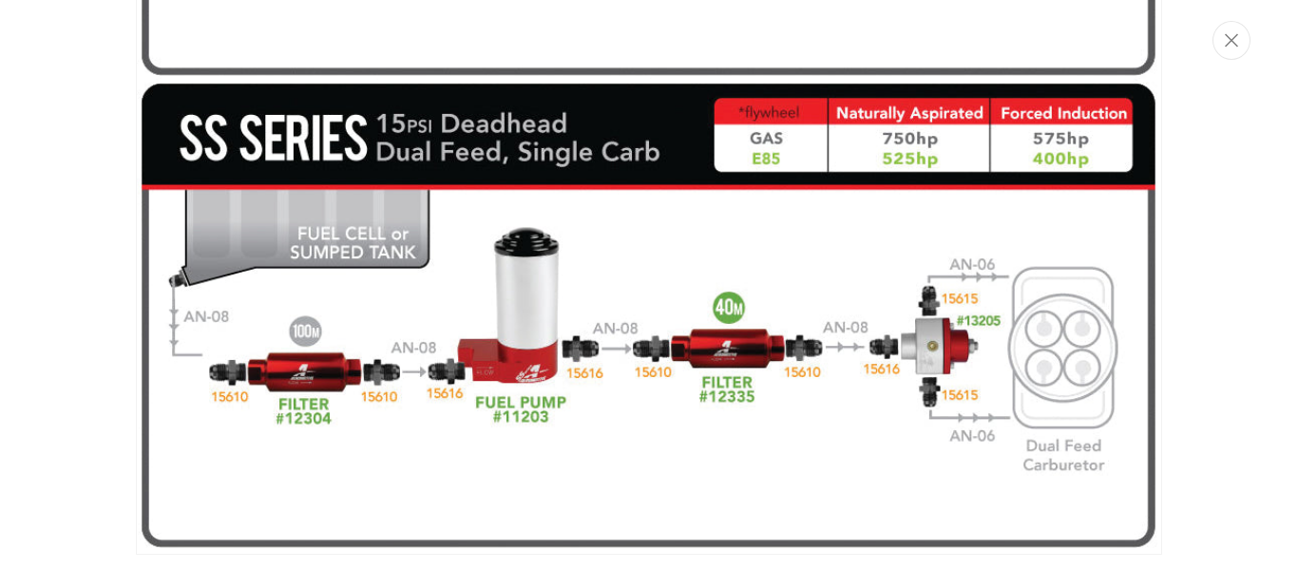
click at [299, 406] on img "Media gallery" at bounding box center [649, 81] width 1026 height 948
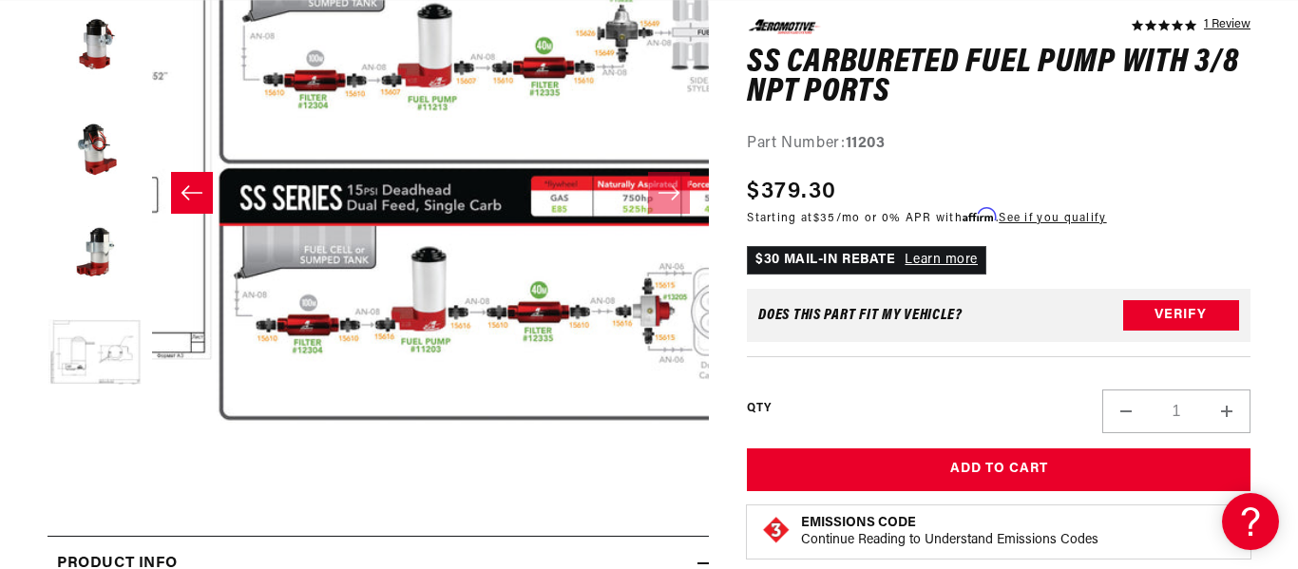
click at [217, 446] on button "Open media 6 in modal" at bounding box center [217, 446] width 0 height 0
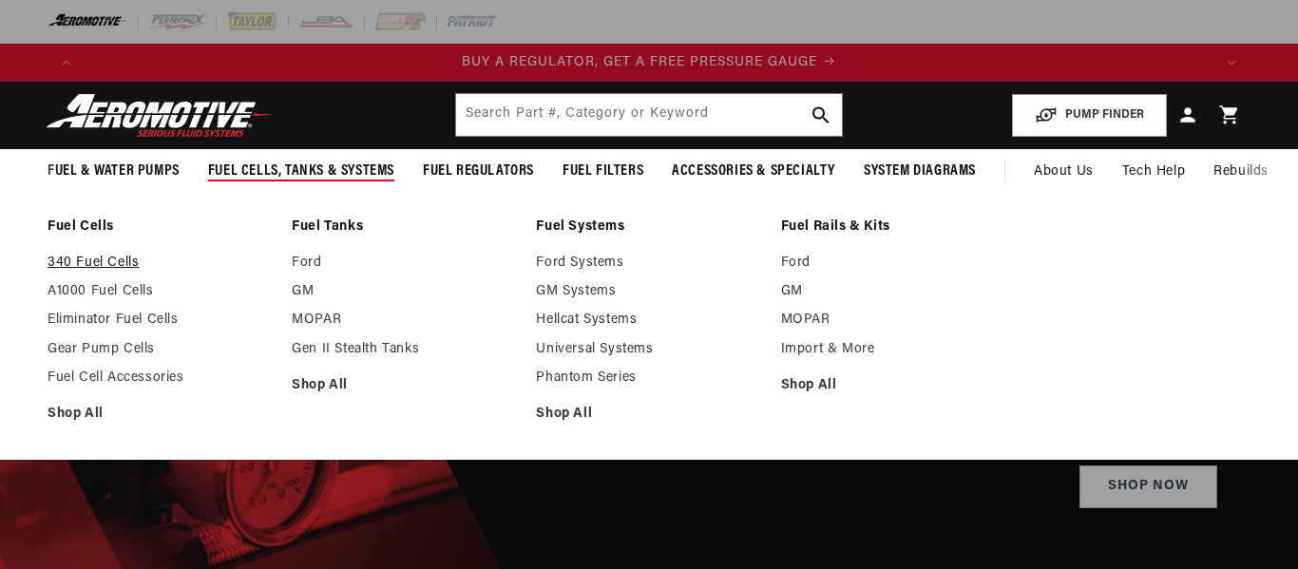
click at [127, 272] on link "340 Fuel Cells" at bounding box center [160, 263] width 225 height 17
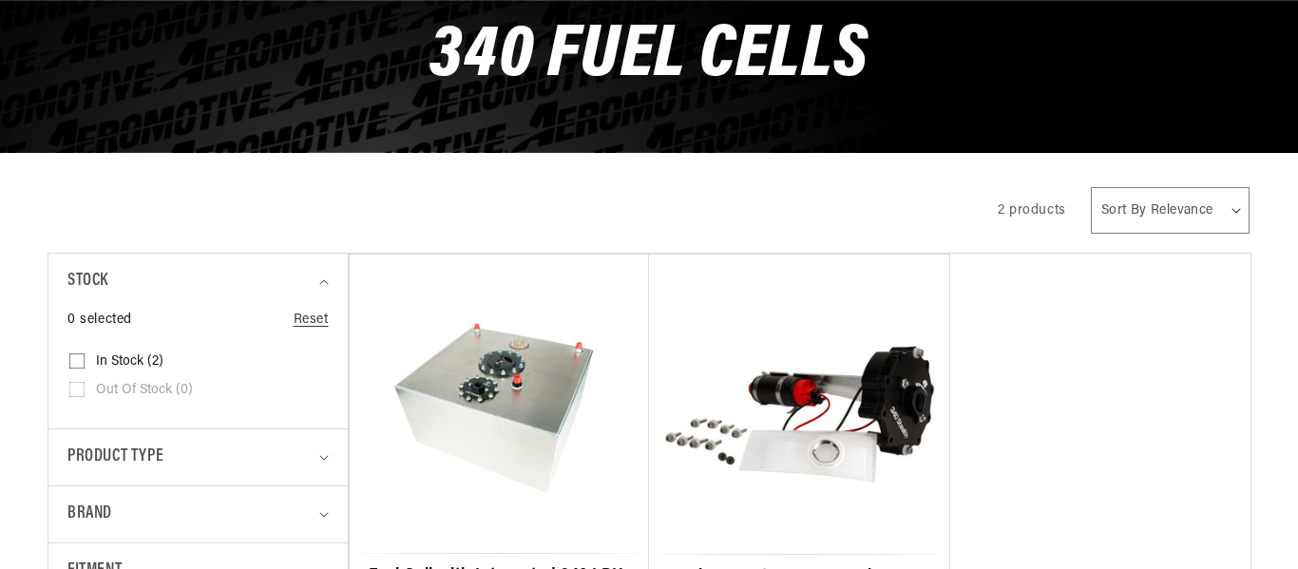
scroll to position [554, 0]
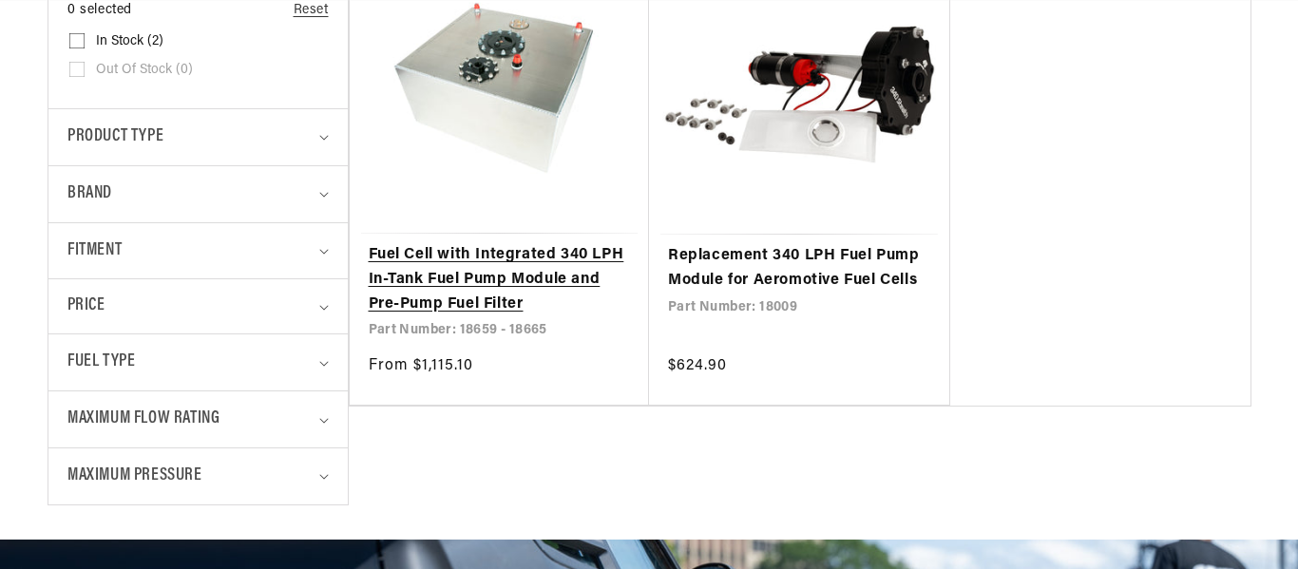
click at [409, 316] on link "Fuel Cell with Integrated 340 LPH In-Tank Fuel Pump Module and Pre-Pump Fuel Fi…" at bounding box center [499, 279] width 261 height 73
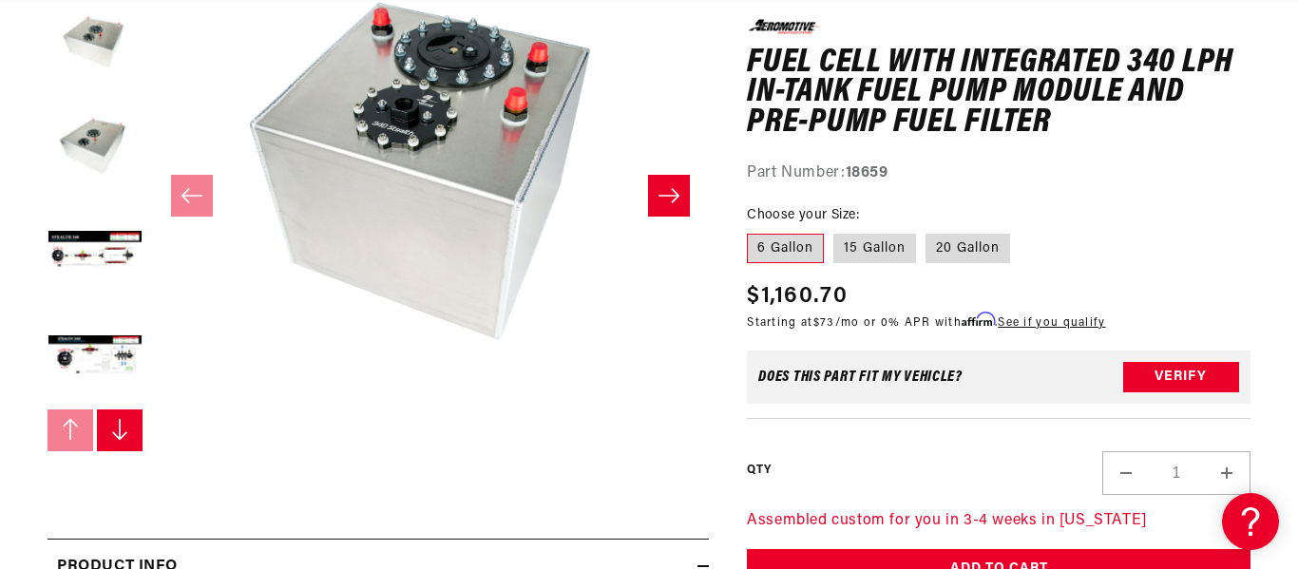
scroll to position [1, 0]
click at [96, 300] on button "Load image 4 in gallery view" at bounding box center [95, 252] width 95 height 95
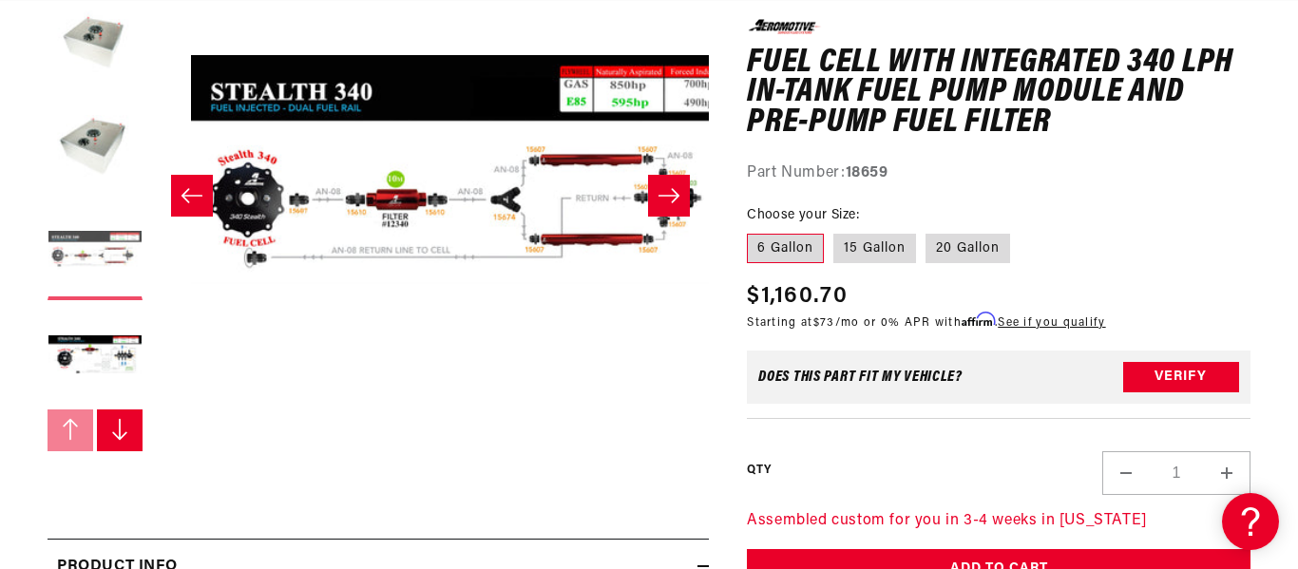
scroll to position [0, 2168]
click at [110, 405] on button "Load image 5 in gallery view" at bounding box center [95, 357] width 95 height 95
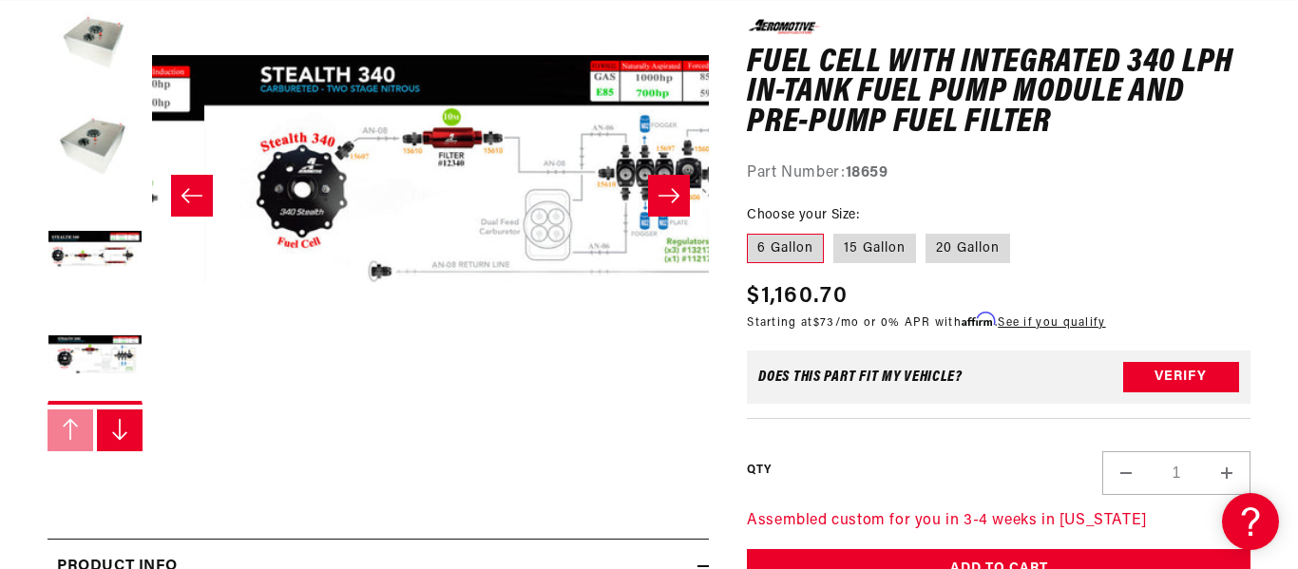
scroll to position [0, 3252]
click at [125, 405] on ul "Gallery Viewer" at bounding box center [95, 148] width 95 height 513
click at [129, 509] on button "Load image 6 in gallery view" at bounding box center [95, 461] width 95 height 95
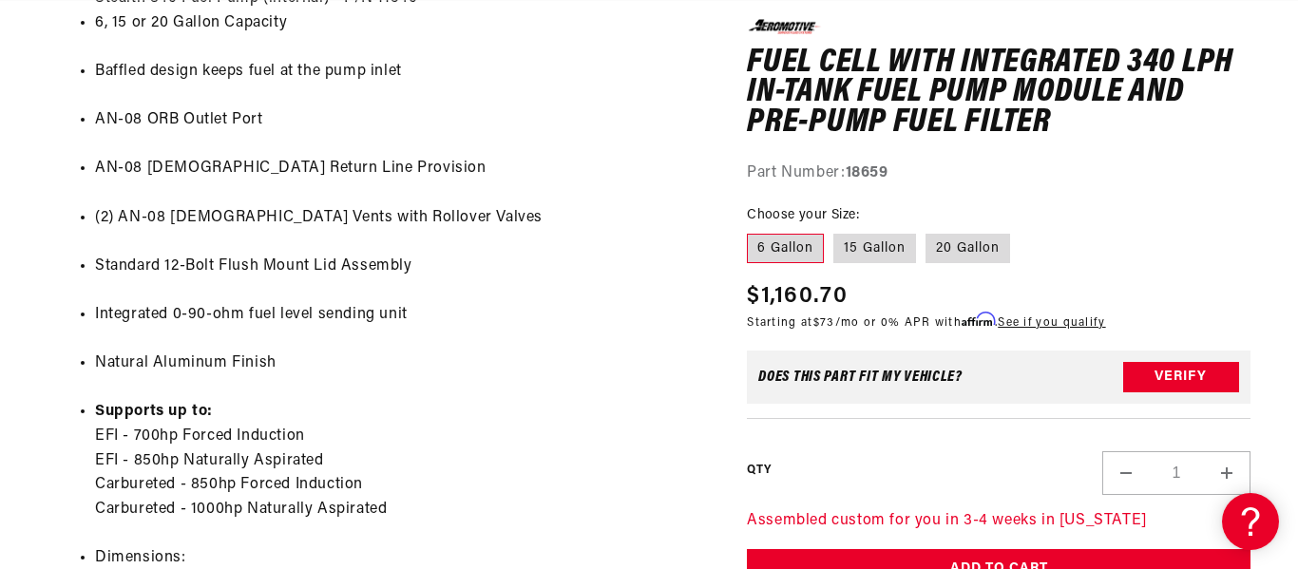
scroll to position [0, 0]
